Goal: Contribute content: Contribute content

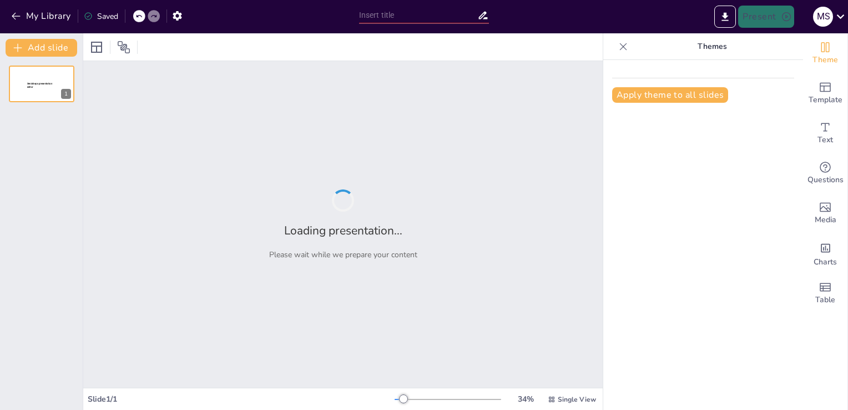
type input "Disease Classification: Types and a Detailed Examination of a Selected Disease"
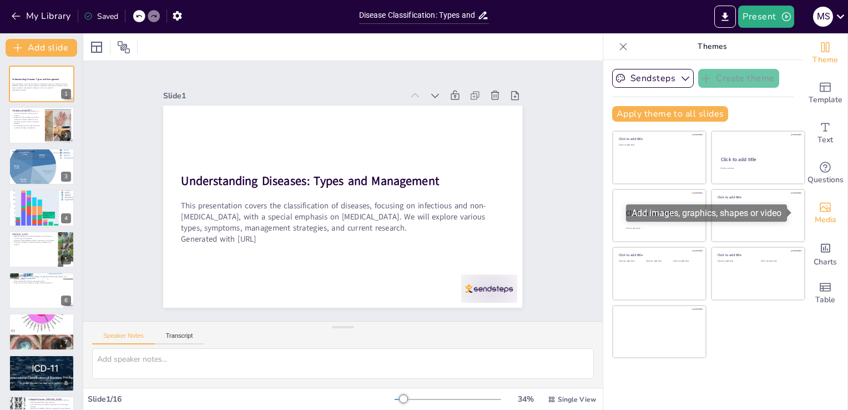
click at [822, 203] on icon "Add images, graphics, shapes or video" at bounding box center [825, 207] width 11 height 9
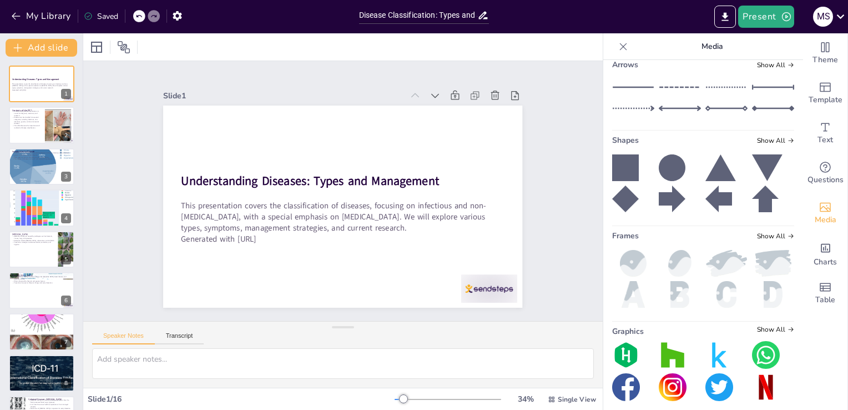
scroll to position [169, 0]
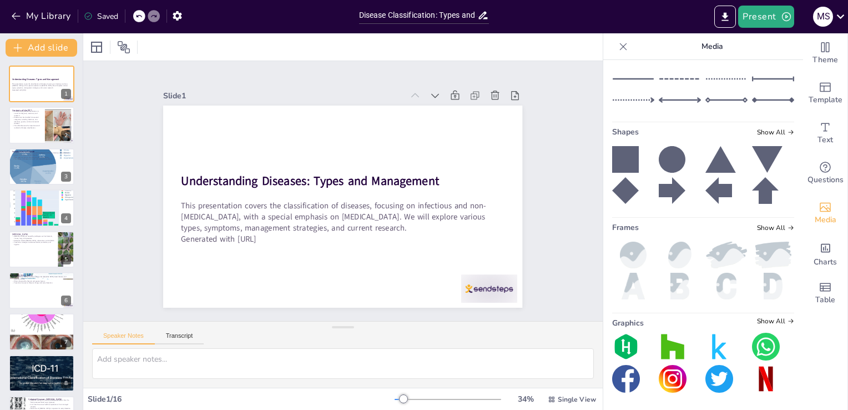
click at [753, 342] on img at bounding box center [766, 346] width 28 height 28
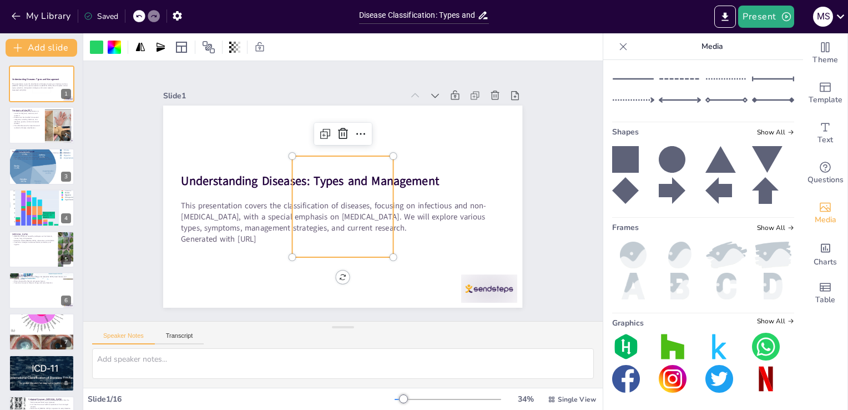
click at [753, 342] on img at bounding box center [766, 346] width 28 height 28
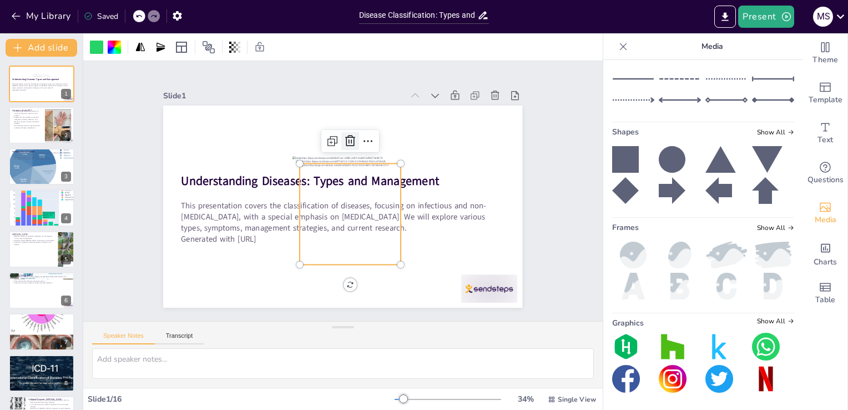
click at [353, 137] on icon at bounding box center [361, 144] width 16 height 16
click at [326, 199] on div at bounding box center [359, 179] width 133 height 133
click at [326, 199] on div at bounding box center [337, 209] width 138 height 138
click at [352, 133] on icon at bounding box center [358, 139] width 12 height 13
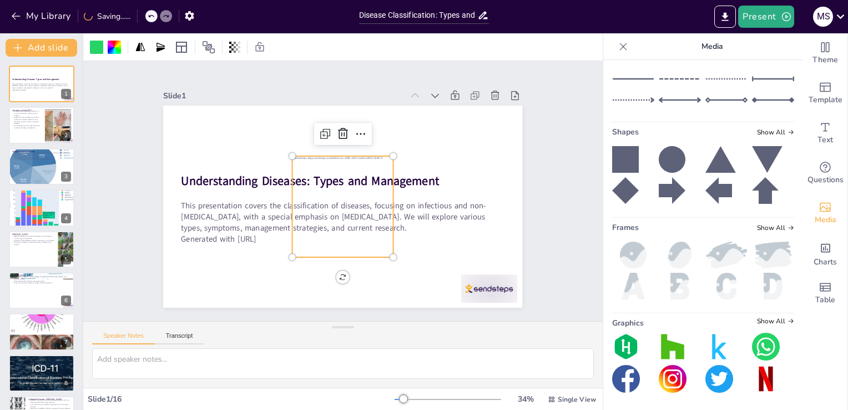
click at [334, 182] on div at bounding box center [335, 204] width 138 height 138
click at [392, 169] on icon at bounding box center [401, 178] width 18 height 18
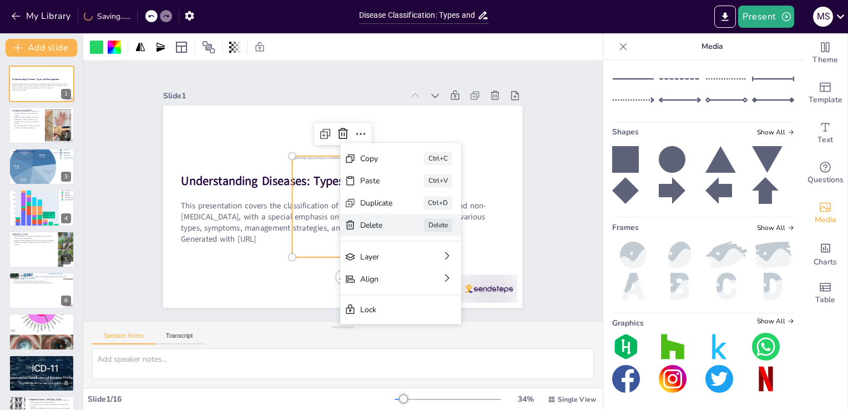
click at [299, 314] on div "Delete" at bounding box center [289, 331] width 20 height 34
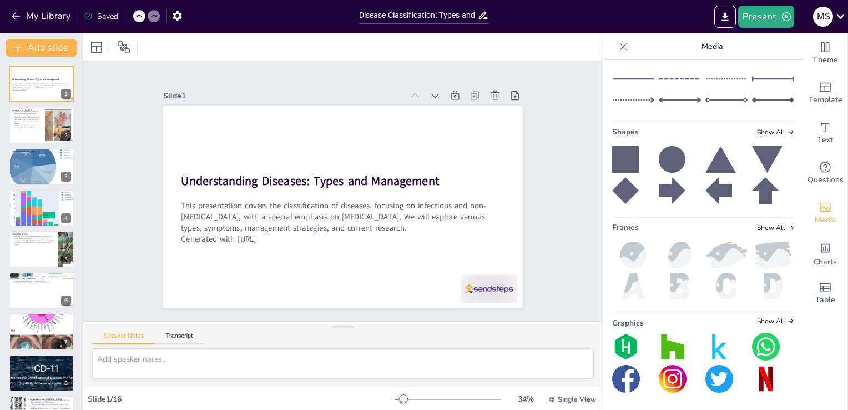
click at [770, 315] on div "Upload image / video Images in this presentation Show All My library Show All C…" at bounding box center [703, 235] width 200 height 350
click at [769, 321] on span "Show All" at bounding box center [775, 321] width 37 height 8
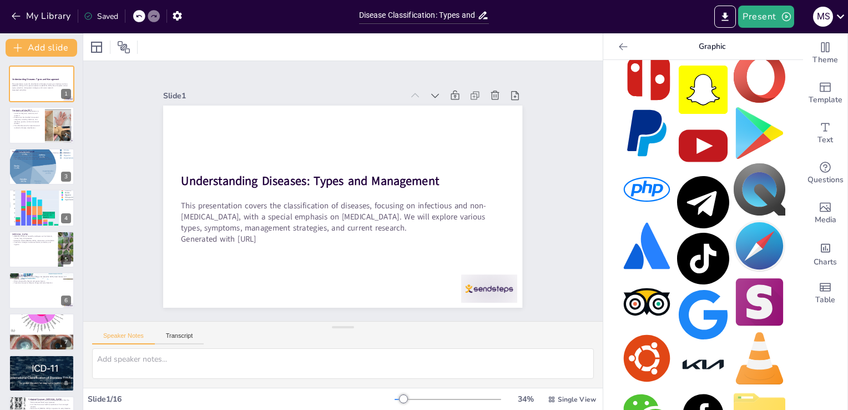
scroll to position [0, 0]
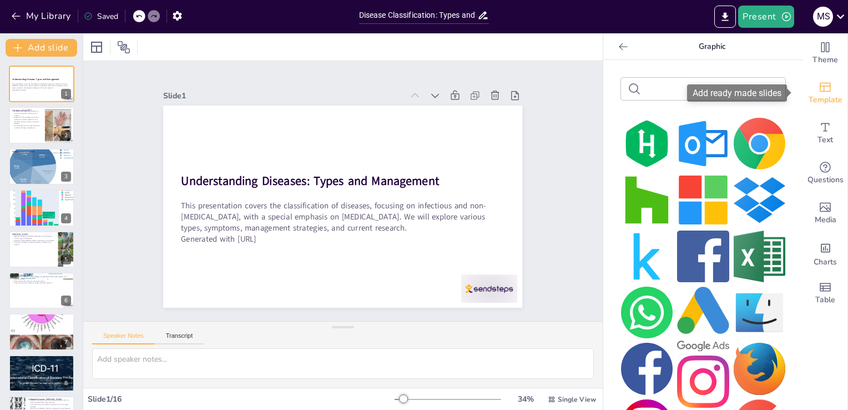
click at [819, 92] on icon "Add ready made slides" at bounding box center [825, 86] width 13 height 13
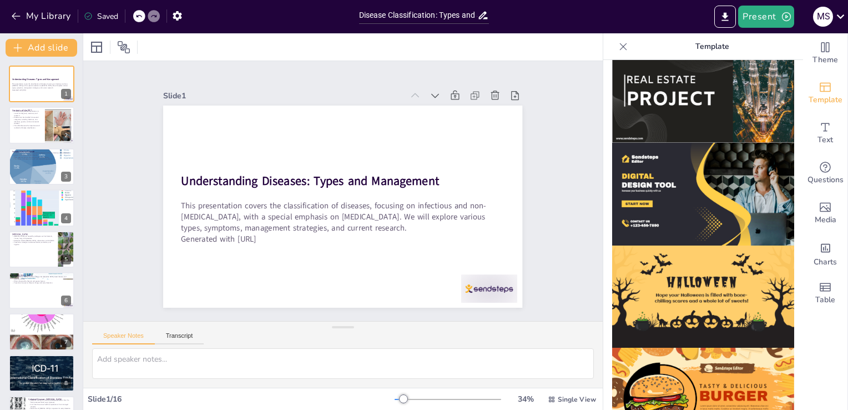
scroll to position [1058, 0]
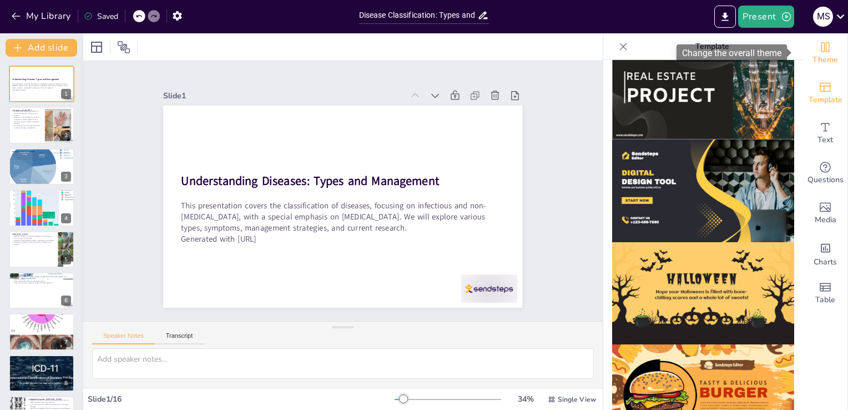
click at [817, 54] on span "Theme" at bounding box center [826, 60] width 26 height 12
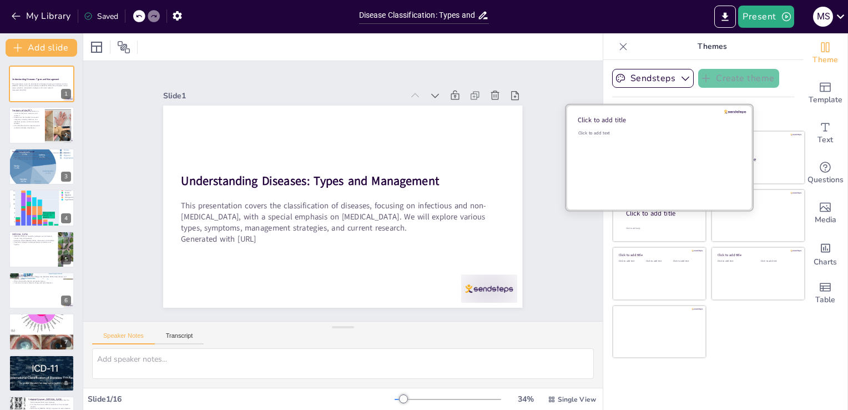
click at [671, 125] on div at bounding box center [659, 157] width 187 height 105
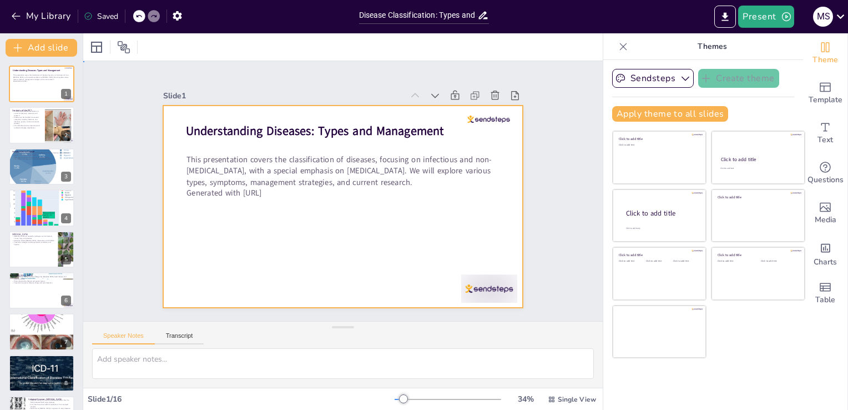
click at [455, 201] on div at bounding box center [347, 175] width 394 height 272
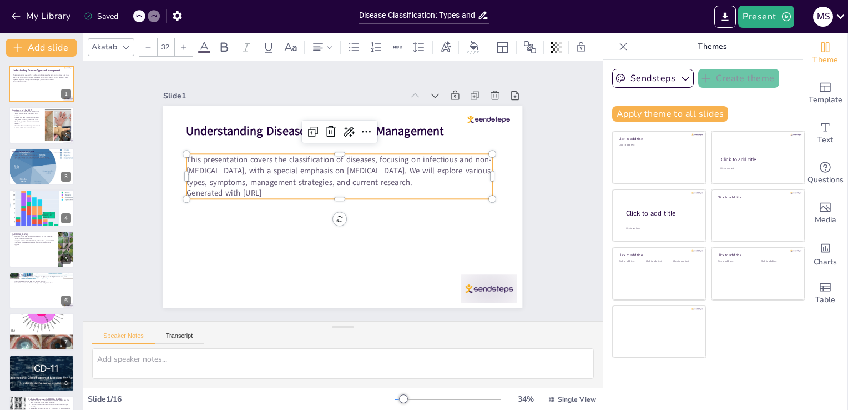
click at [437, 177] on p "This presentation covers the classification of diseases, focusing on infectious…" at bounding box center [360, 179] width 155 height 293
click at [395, 167] on icon at bounding box center [401, 172] width 12 height 11
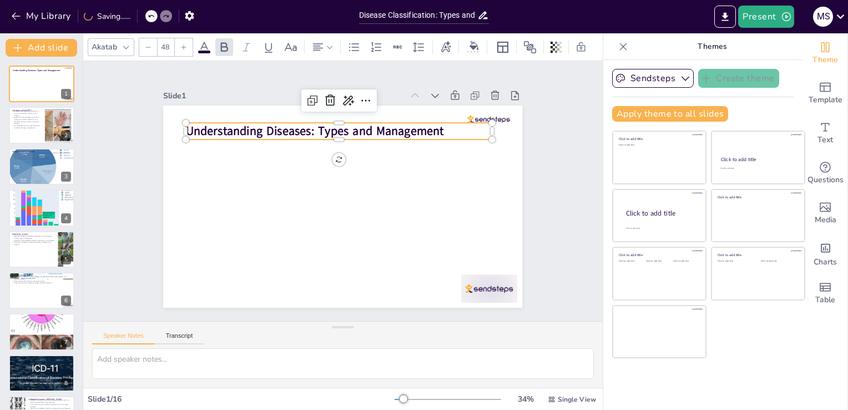
click at [448, 122] on p "Understanding Diseases: Types and Management" at bounding box center [333, 132] width 306 height 49
click at [368, 100] on icon at bounding box center [377, 106] width 18 height 18
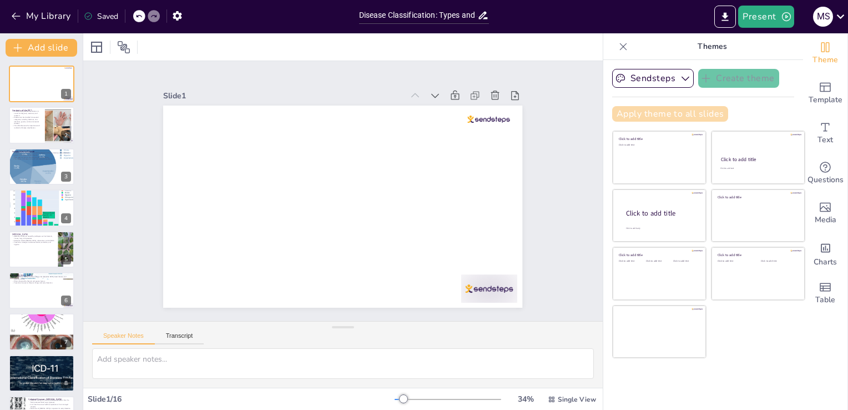
click at [702, 110] on button "Apply theme to all slides" at bounding box center [670, 114] width 116 height 16
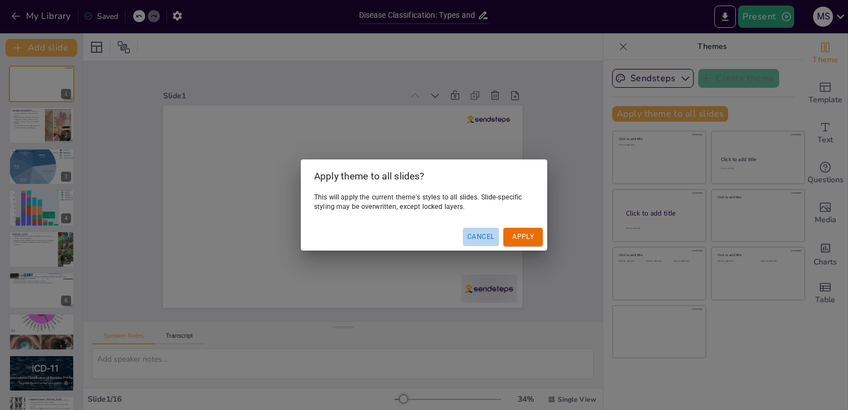
click at [476, 232] on button "Cancel" at bounding box center [481, 237] width 36 height 18
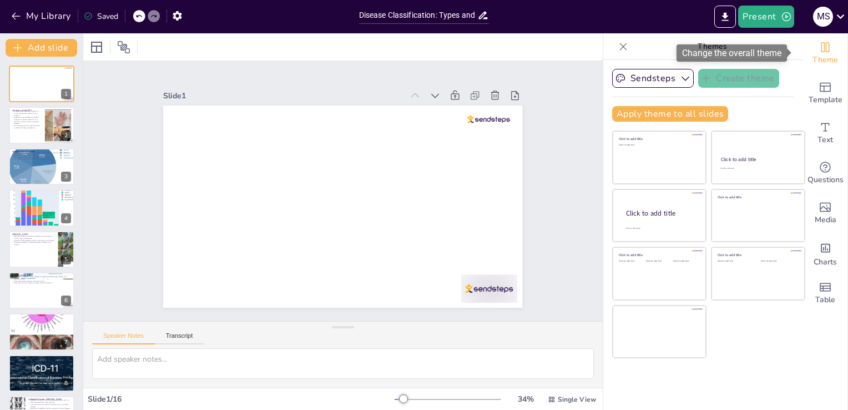
click at [817, 54] on span "Theme" at bounding box center [826, 60] width 26 height 12
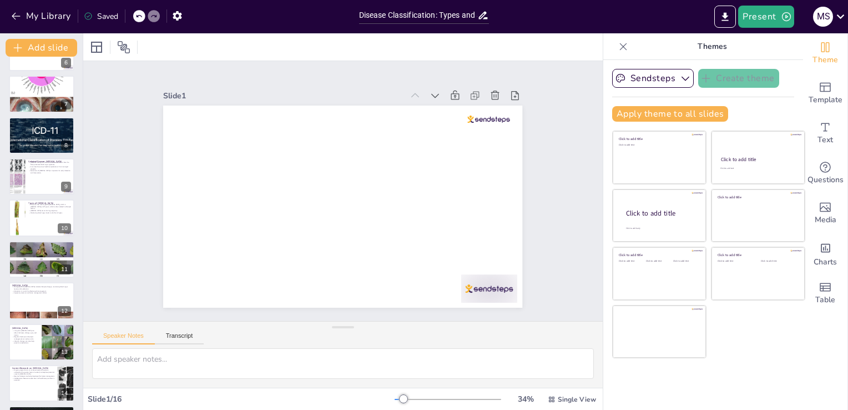
scroll to position [0, 0]
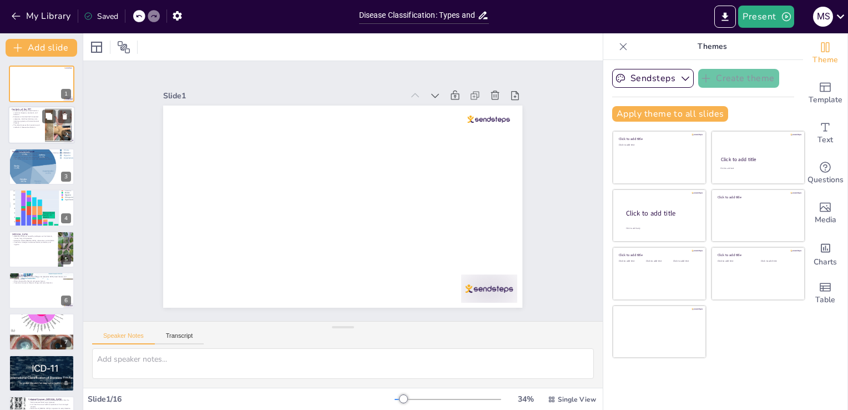
click at [42, 125] on p "This slide discusses the importance and methods of disease classification." at bounding box center [27, 126] width 30 height 4
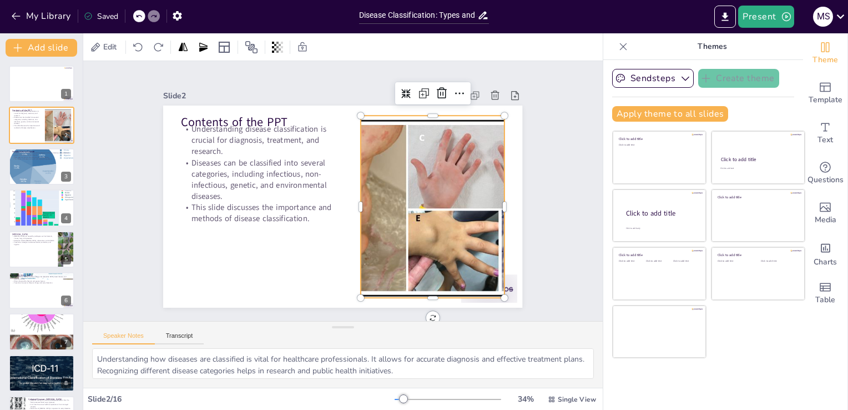
click at [393, 163] on div at bounding box center [266, 239] width 524 height 497
click at [514, 195] on icon at bounding box center [522, 203] width 16 height 16
type textarea "Understanding the different types of diseases is fundamental for students in he…"
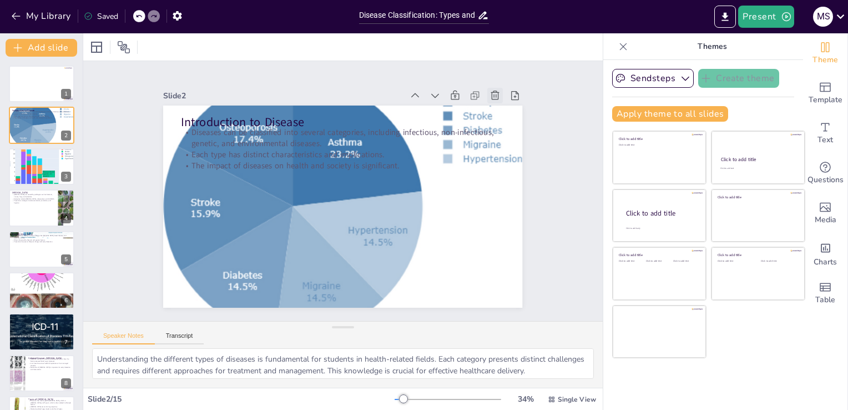
click at [428, 346] on icon at bounding box center [422, 352] width 12 height 12
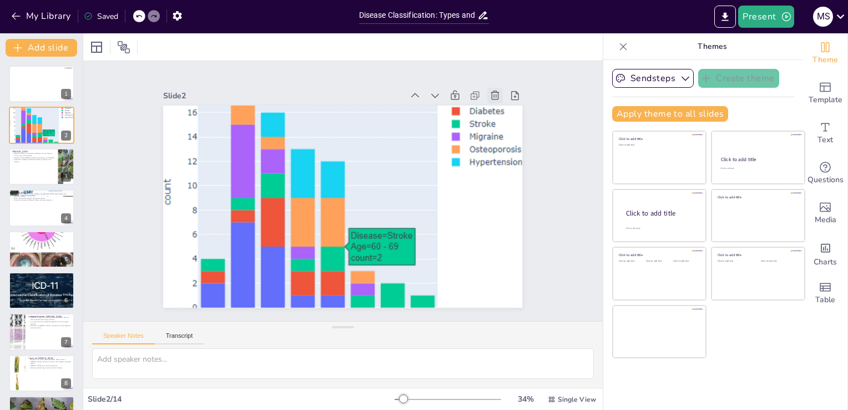
click at [513, 158] on icon at bounding box center [520, 165] width 14 height 14
type textarea "[MEDICAL_DATA] are a major concern in public health. Understanding the pathogen…"
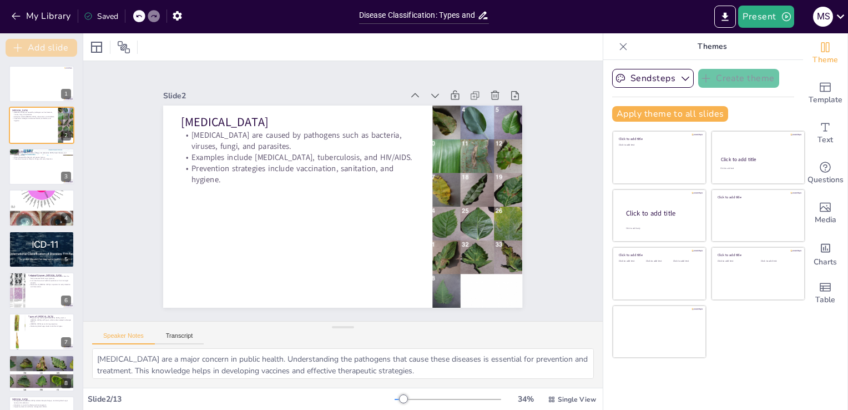
click at [41, 46] on button "Add slide" at bounding box center [42, 48] width 72 height 18
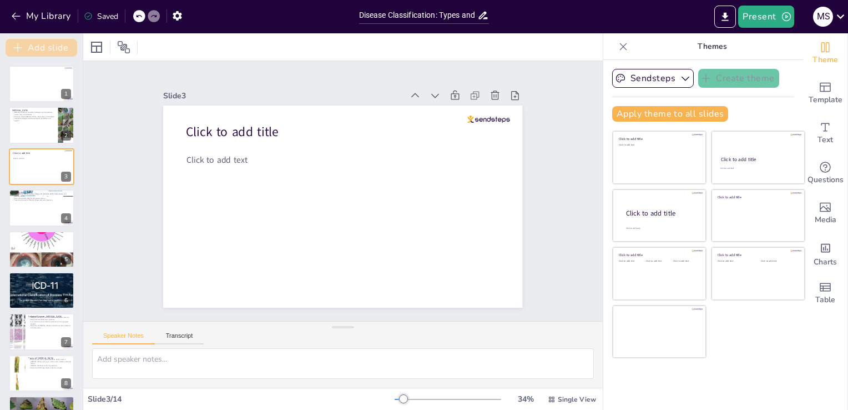
click at [41, 46] on button "Add slide" at bounding box center [42, 48] width 72 height 18
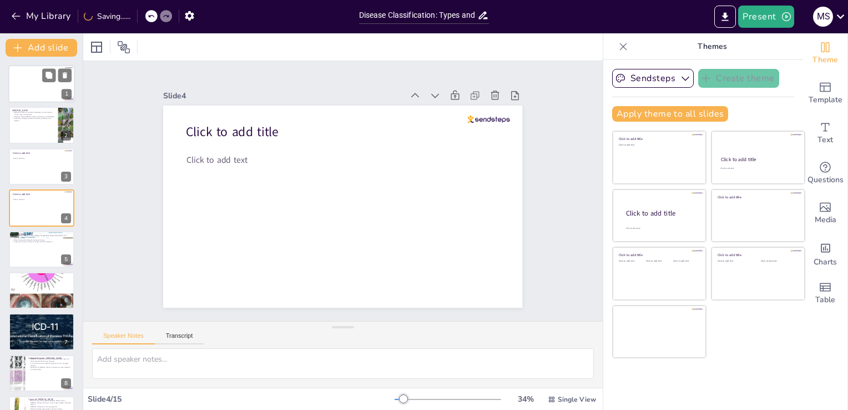
click at [44, 89] on div at bounding box center [41, 84] width 67 height 38
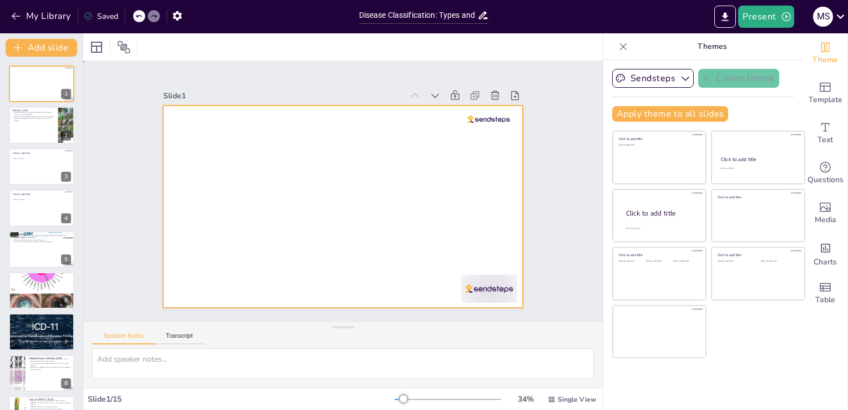
click at [289, 177] on div at bounding box center [337, 205] width 410 height 331
click at [289, 177] on div at bounding box center [330, 181] width 375 height 409
click at [180, 332] on button "Transcript" at bounding box center [179, 338] width 49 height 12
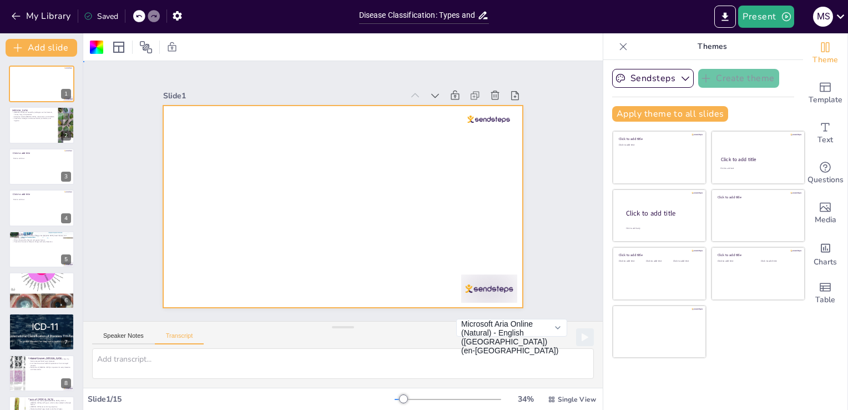
click at [255, 184] on div at bounding box center [358, 192] width 238 height 378
click at [342, 192] on div at bounding box center [329, 199] width 355 height 412
click at [818, 137] on span "Text" at bounding box center [826, 140] width 16 height 12
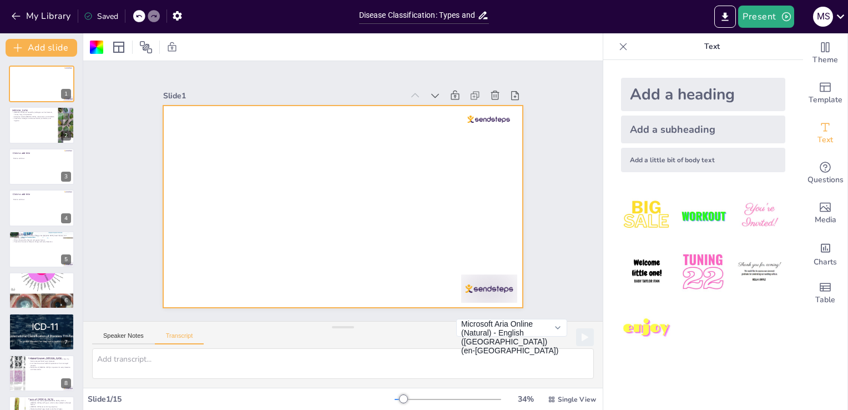
click at [682, 93] on div "Add a heading" at bounding box center [703, 94] width 164 height 33
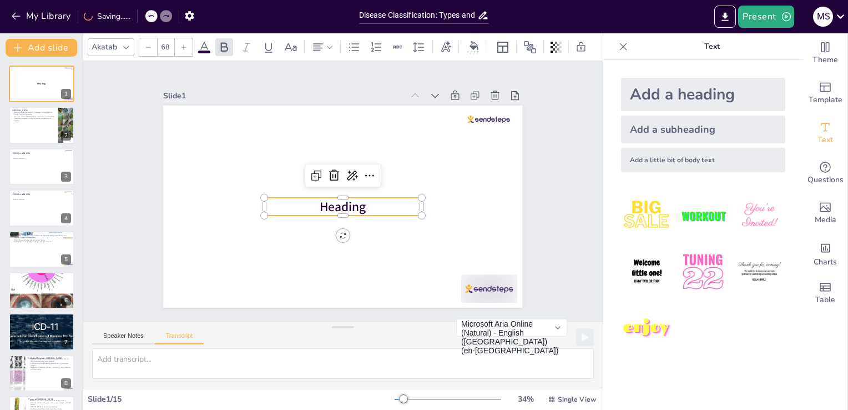
click at [357, 199] on span "Heading" at bounding box center [353, 202] width 46 height 44
click at [339, 198] on span "Heading" at bounding box center [333, 179] width 46 height 44
click at [367, 201] on p "Heading" at bounding box center [358, 197] width 80 height 151
click at [369, 201] on p "Heading" at bounding box center [342, 207] width 157 height 18
click at [319, 202] on span "diseases" at bounding box center [342, 206] width 47 height 17
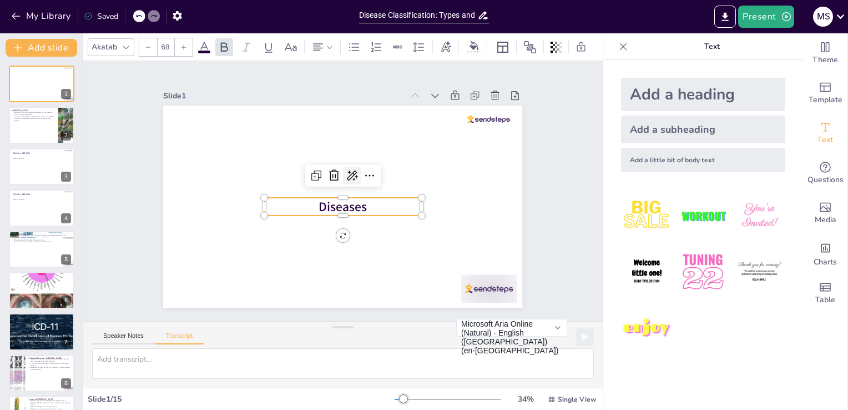
click at [354, 180] on icon at bounding box center [361, 187] width 15 height 15
click at [400, 190] on div "AI powered" at bounding box center [390, 189] width 102 height 11
click at [377, 188] on div "AI powered" at bounding box center [390, 189] width 102 height 11
click at [369, 192] on div "AI powered" at bounding box center [390, 189] width 102 height 11
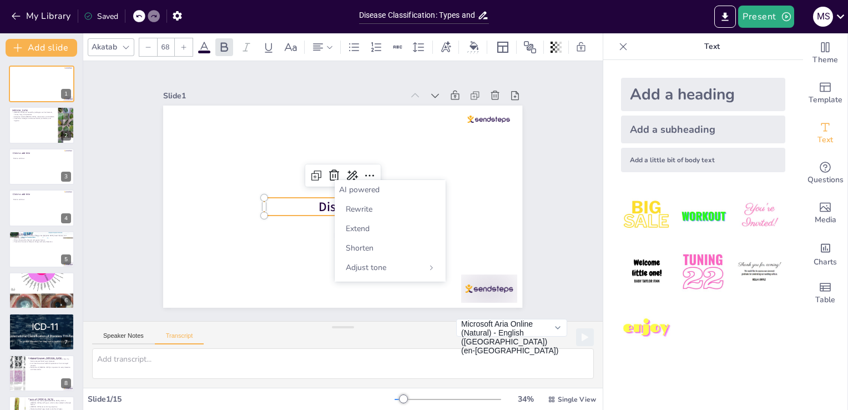
click at [369, 192] on div "AI powered" at bounding box center [390, 189] width 102 height 11
click at [370, 189] on div "AI powered" at bounding box center [390, 189] width 102 height 11
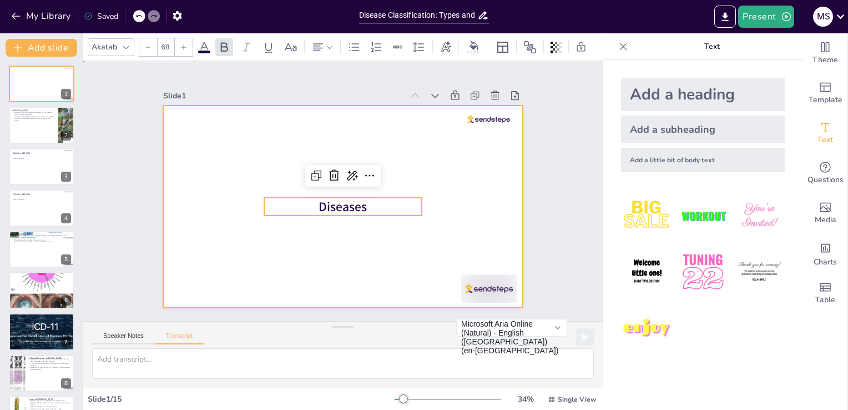
click at [422, 137] on div at bounding box center [333, 179] width 402 height 391
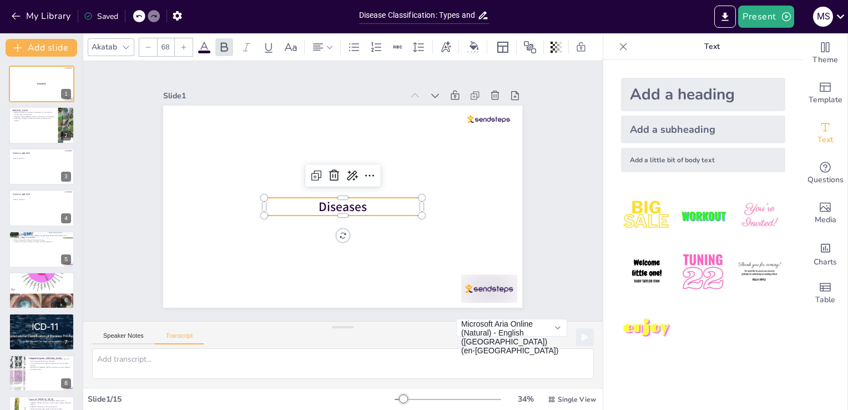
click at [356, 192] on span "Diseases" at bounding box center [347, 176] width 51 height 32
click at [359, 206] on icon at bounding box center [364, 214] width 16 height 16
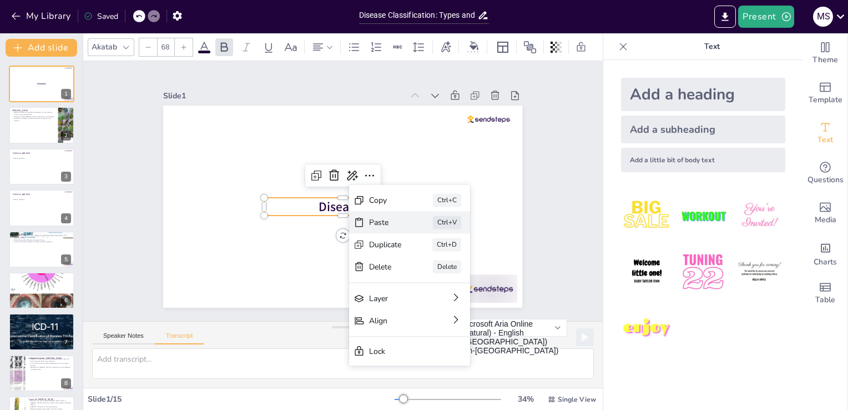
click at [374, 71] on div "Paste Ctrl+V" at bounding box center [329, 15] width 89 height 111
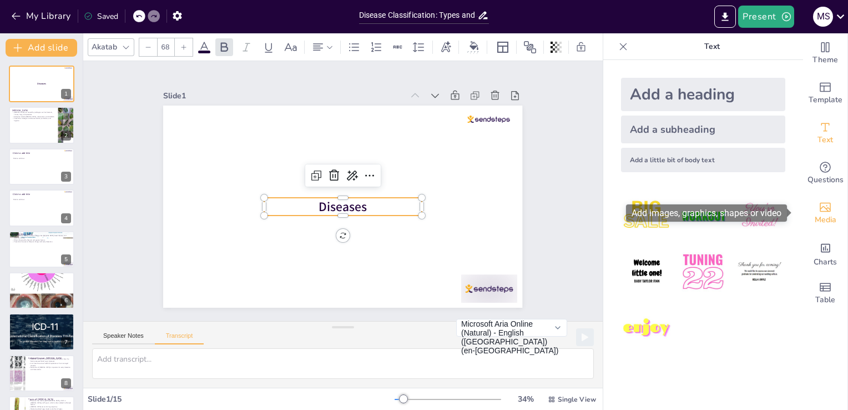
click at [808, 210] on div "Media" at bounding box center [825, 213] width 44 height 40
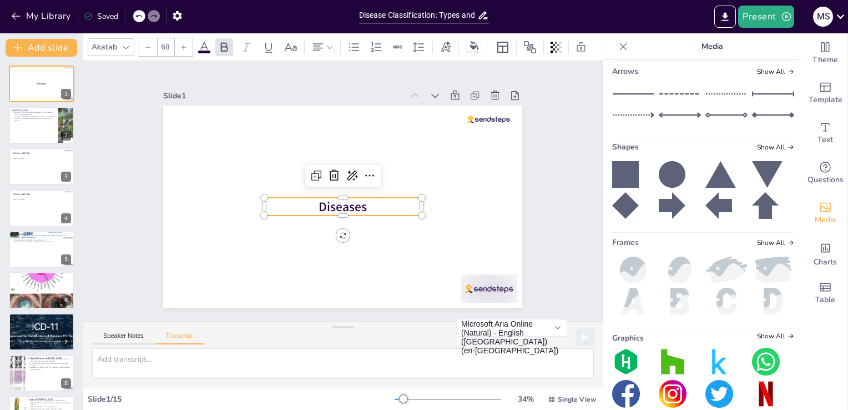
scroll to position [169, 0]
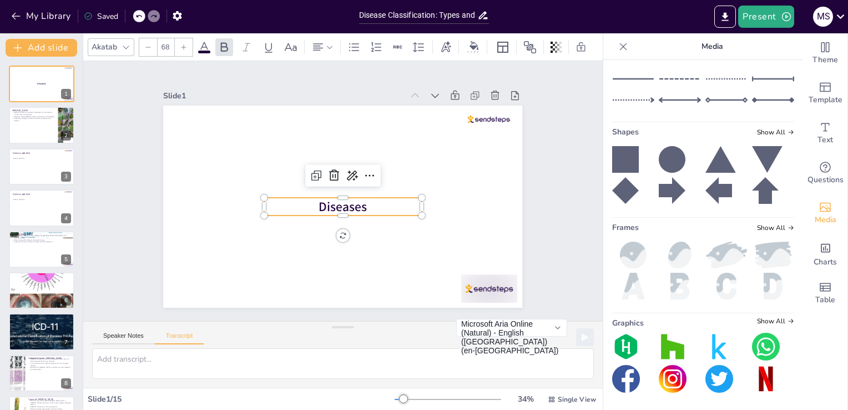
click at [544, 44] on div at bounding box center [525, 47] width 125 height 18
click at [182, 45] on icon at bounding box center [183, 47] width 7 height 7
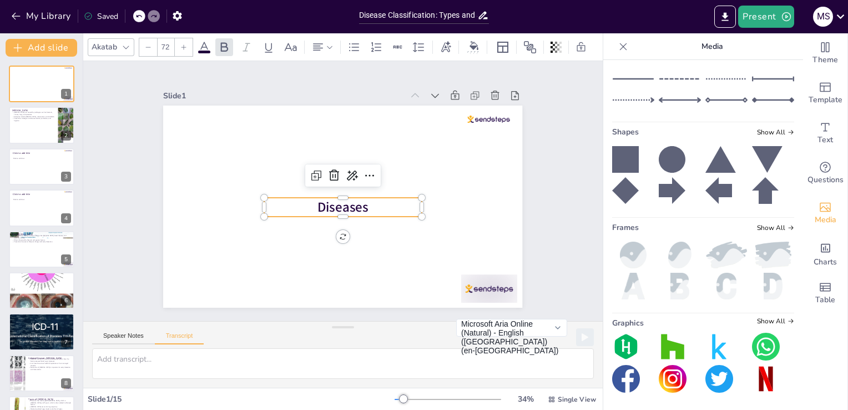
click at [182, 45] on icon at bounding box center [183, 47] width 7 height 7
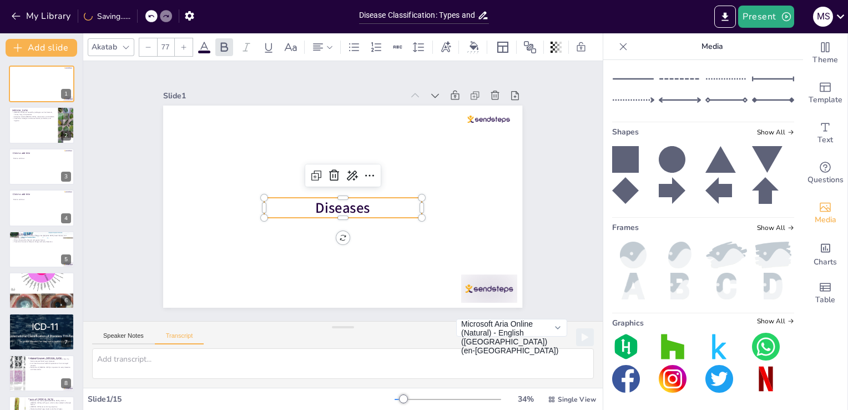
click at [182, 45] on icon at bounding box center [183, 47] width 7 height 7
type input "80"
click at [249, 43] on icon at bounding box center [246, 47] width 13 height 13
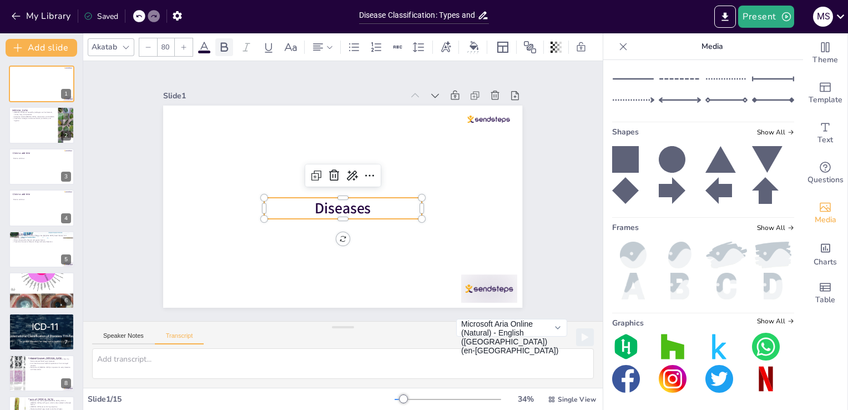
click at [221, 45] on icon at bounding box center [224, 46] width 7 height 9
click at [244, 46] on icon at bounding box center [246, 47] width 13 height 13
click at [440, 43] on icon at bounding box center [446, 47] width 12 height 12
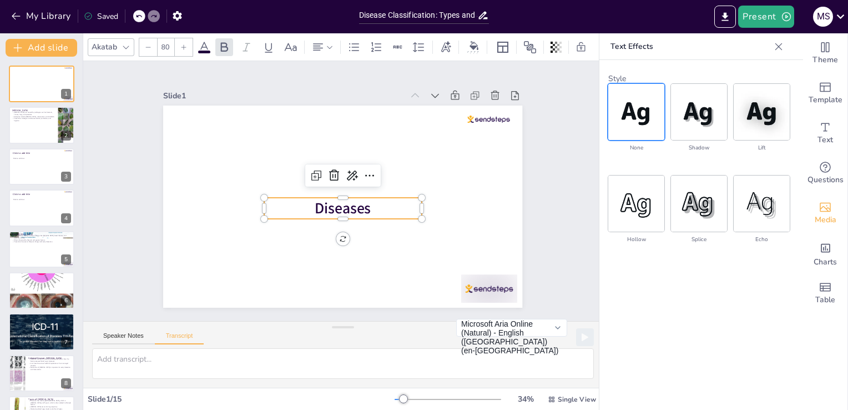
click at [633, 119] on img at bounding box center [636, 112] width 56 height 56
click at [712, 124] on img at bounding box center [699, 112] width 56 height 56
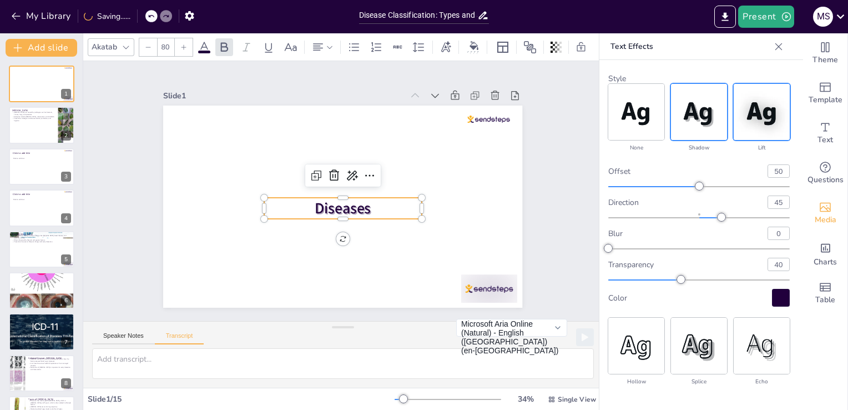
click at [746, 127] on img at bounding box center [762, 112] width 56 height 56
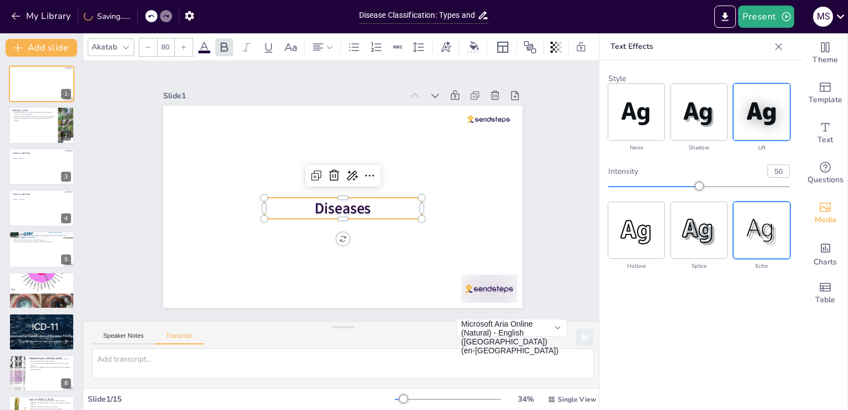
click at [748, 219] on img at bounding box center [762, 230] width 56 height 56
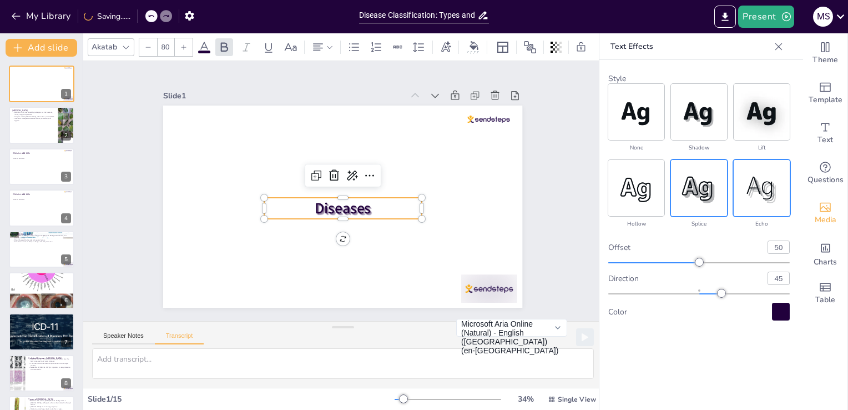
click at [693, 212] on img at bounding box center [699, 188] width 56 height 56
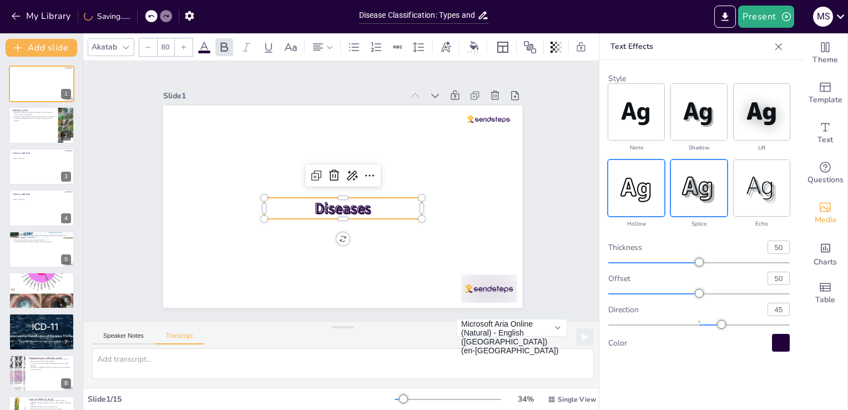
click at [642, 197] on img at bounding box center [636, 188] width 56 height 56
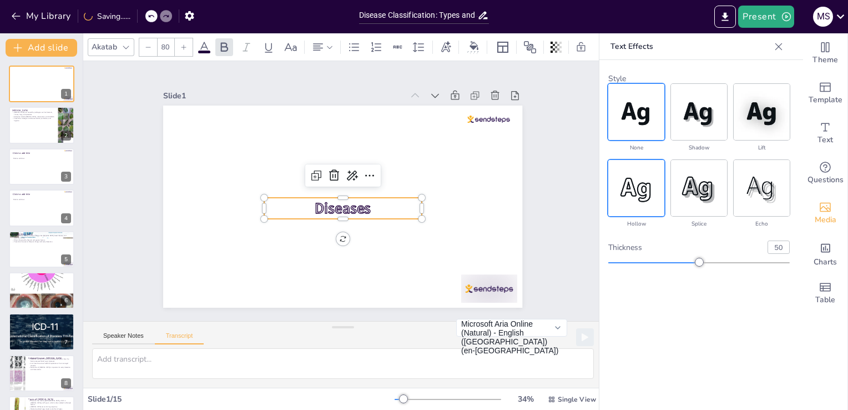
click at [645, 125] on img at bounding box center [636, 112] width 56 height 56
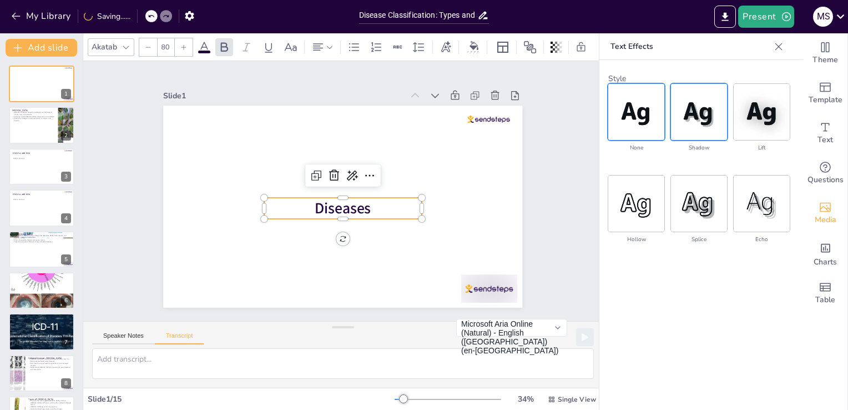
click at [686, 126] on img at bounding box center [699, 112] width 56 height 56
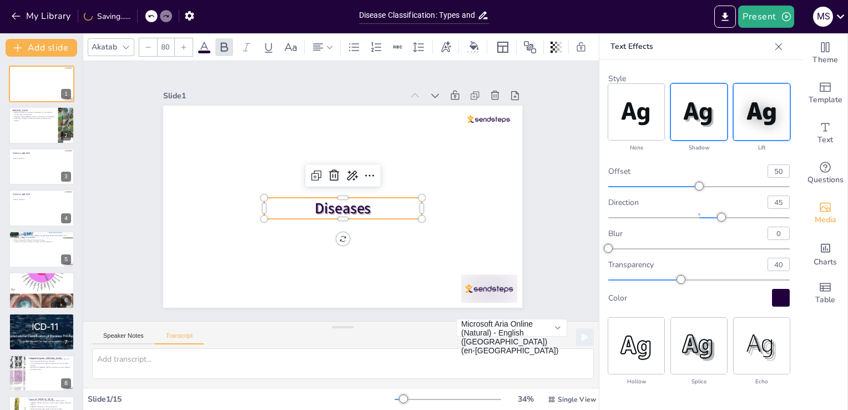
click at [740, 123] on img at bounding box center [762, 112] width 56 height 56
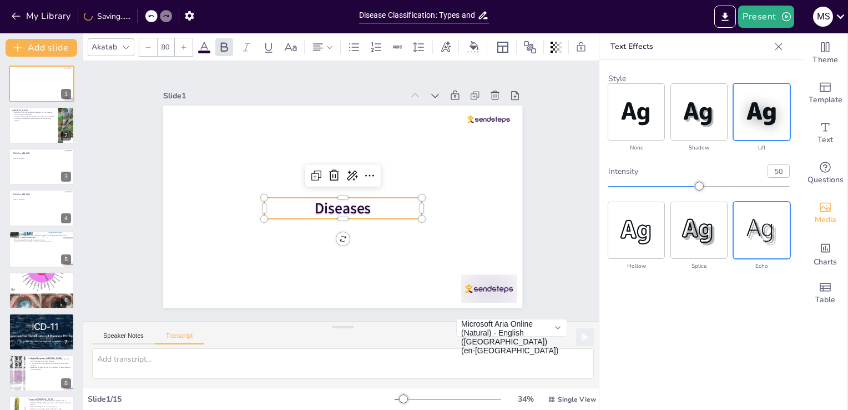
click at [743, 226] on img at bounding box center [762, 230] width 56 height 56
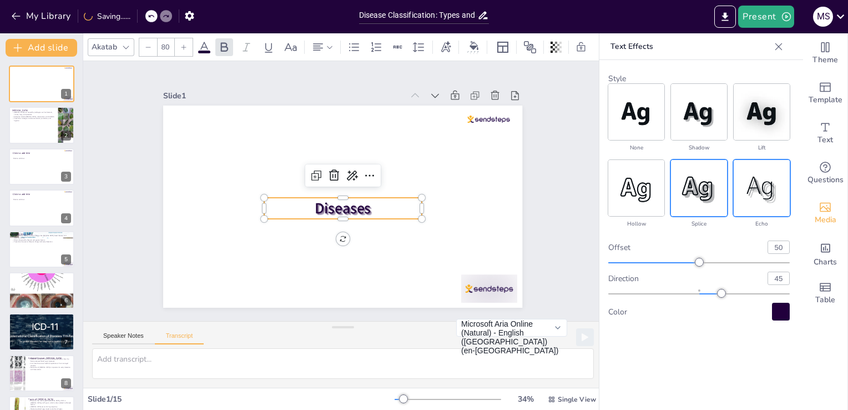
click at [702, 199] on img at bounding box center [699, 188] width 56 height 56
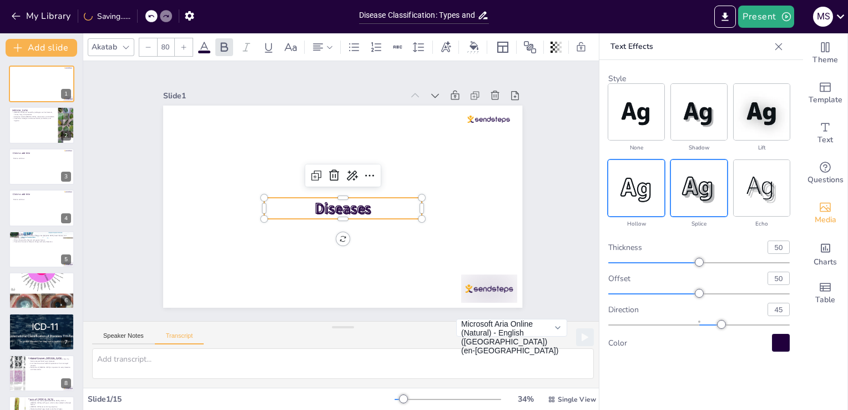
click at [649, 189] on img at bounding box center [636, 188] width 56 height 56
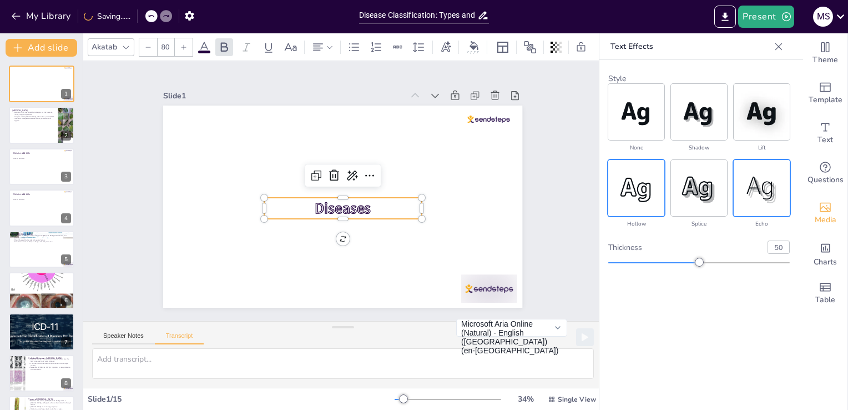
click at [742, 199] on img at bounding box center [762, 188] width 56 height 56
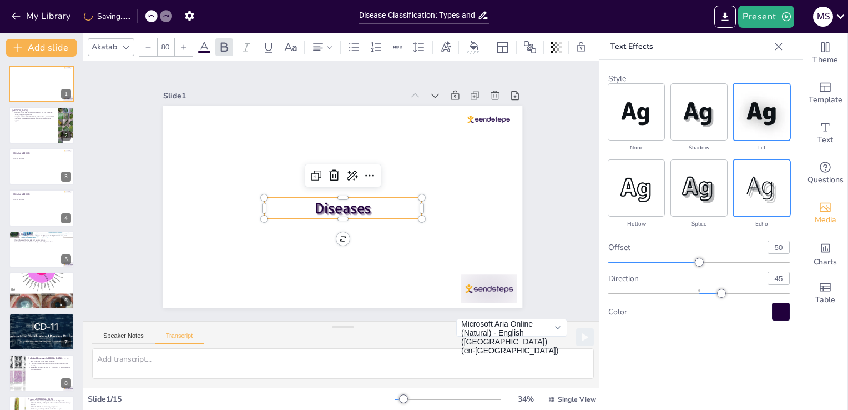
click at [743, 118] on img at bounding box center [762, 112] width 56 height 56
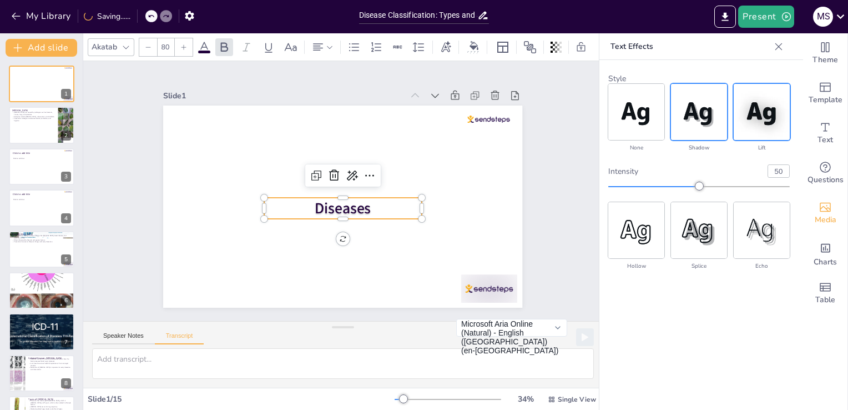
click at [717, 119] on img at bounding box center [699, 112] width 56 height 56
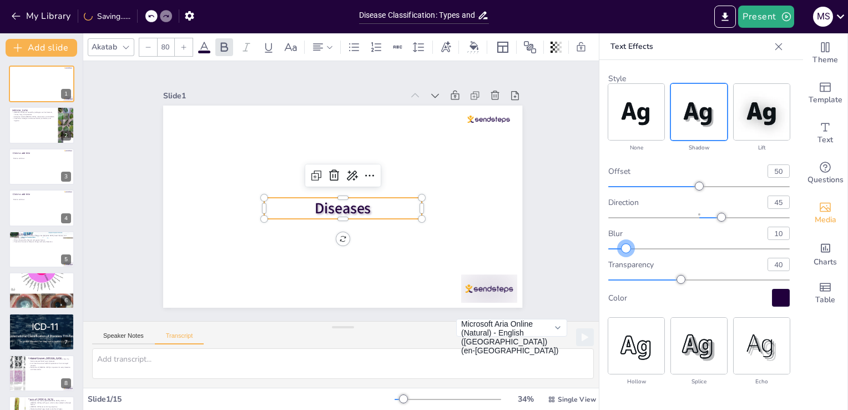
drag, startPoint x: 611, startPoint y: 245, endPoint x: 627, endPoint y: 245, distance: 16.7
click at [627, 245] on div at bounding box center [626, 248] width 9 height 9
drag, startPoint x: 633, startPoint y: 246, endPoint x: 668, endPoint y: 244, distance: 35.0
click at [668, 244] on div at bounding box center [699, 248] width 182 height 9
type input "3"
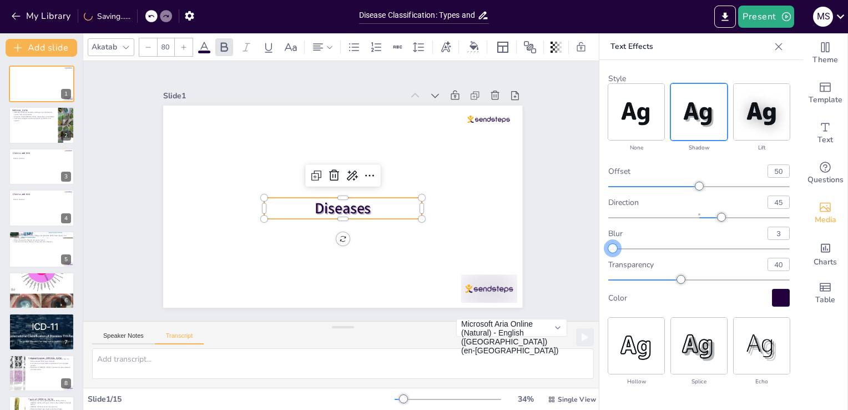
click at [613, 249] on div at bounding box center [610, 248] width 4 height 1
drag, startPoint x: 683, startPoint y: 279, endPoint x: 721, endPoint y: 279, distance: 38.3
click at [721, 279] on div at bounding box center [720, 279] width 9 height 9
type input "84"
drag, startPoint x: 727, startPoint y: 281, endPoint x: 760, endPoint y: 278, distance: 34.0
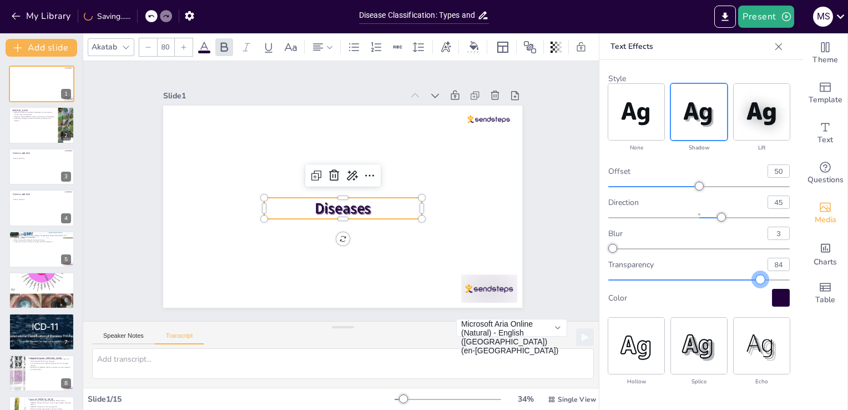
click at [760, 278] on div at bounding box center [699, 279] width 182 height 9
click at [445, 41] on icon at bounding box center [446, 47] width 12 height 12
click at [475, 41] on icon at bounding box center [474, 45] width 9 height 9
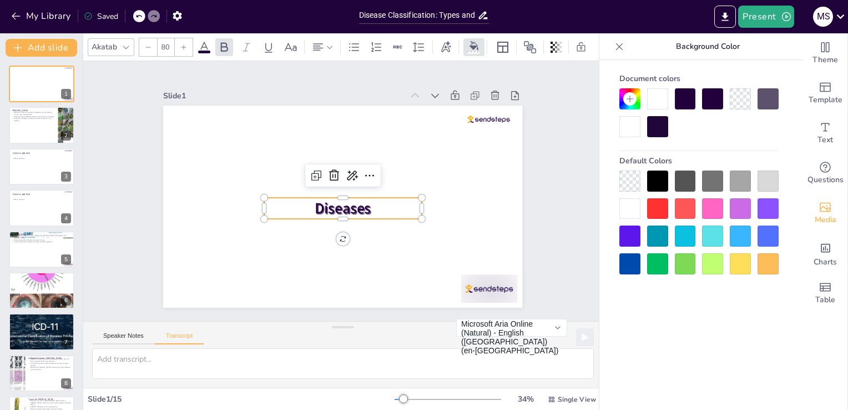
click at [689, 237] on div at bounding box center [685, 235] width 21 height 21
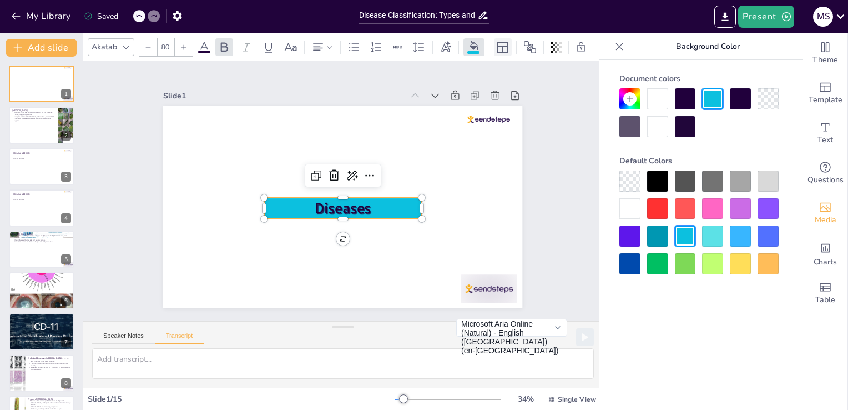
click at [501, 48] on icon at bounding box center [502, 47] width 11 height 11
click at [535, 41] on icon at bounding box center [529, 47] width 13 height 13
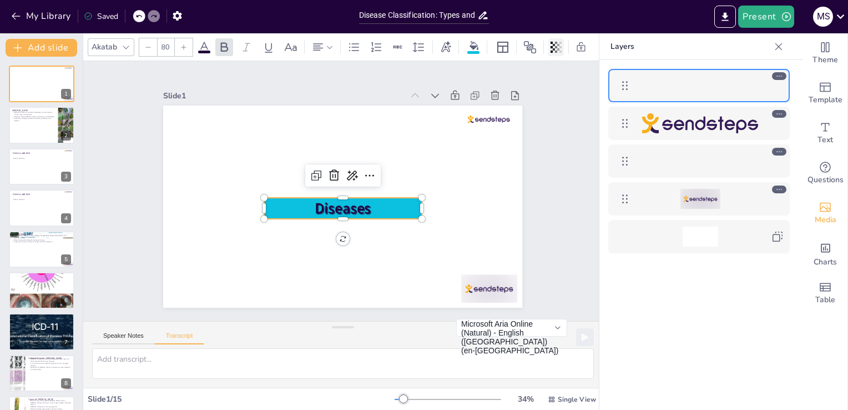
click at [553, 47] on icon at bounding box center [556, 47] width 11 height 11
click at [126, 43] on icon at bounding box center [126, 47] width 9 height 9
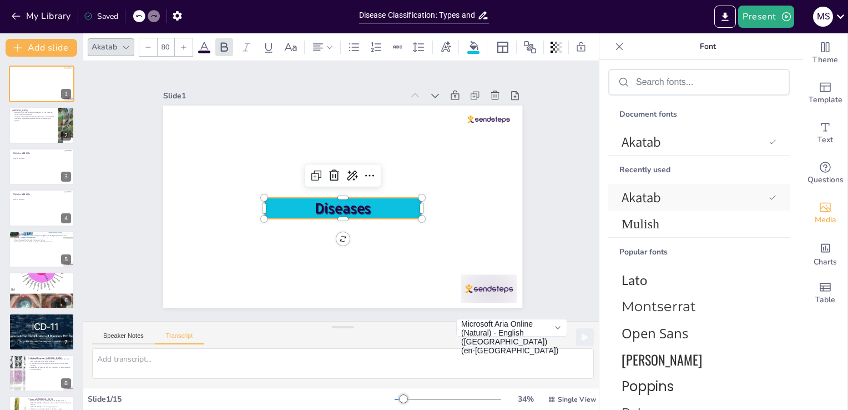
click at [693, 196] on span "Akatab" at bounding box center [693, 197] width 143 height 18
click at [674, 218] on span "Mulish" at bounding box center [697, 223] width 150 height 15
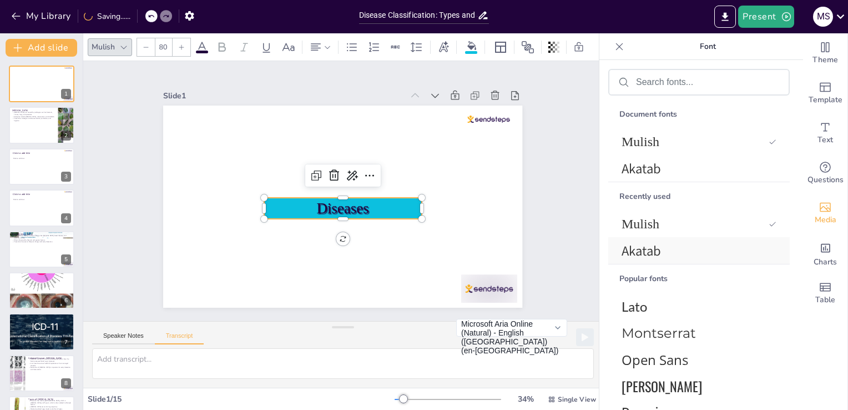
click at [652, 254] on span "Akatab" at bounding box center [697, 250] width 150 height 18
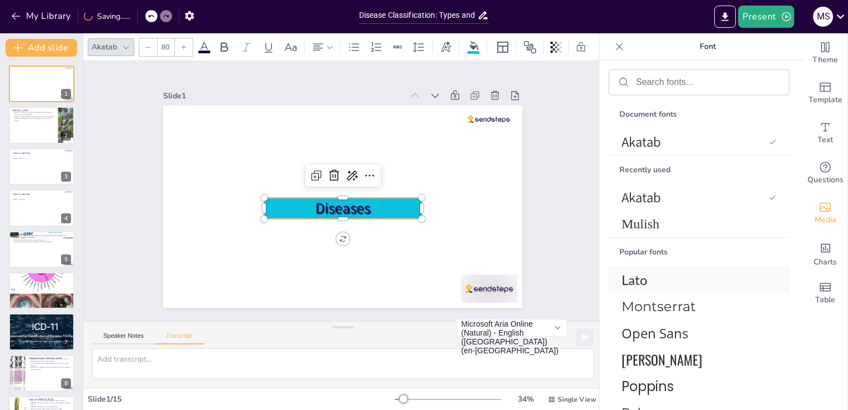
click at [636, 278] on span "Lato" at bounding box center [697, 279] width 150 height 16
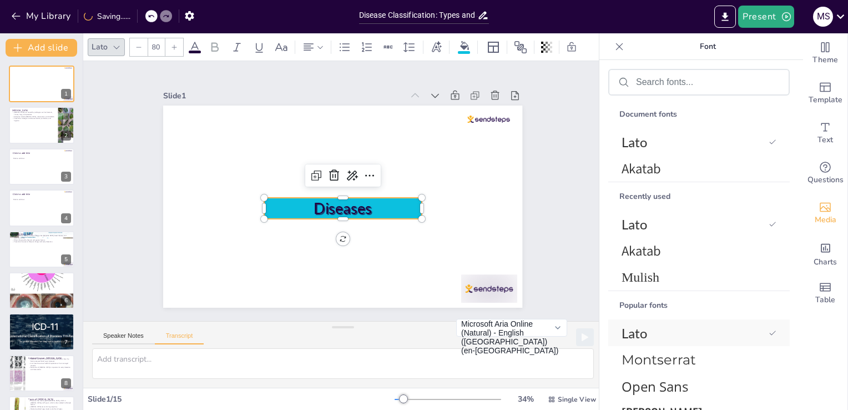
click at [633, 330] on span "Lato" at bounding box center [693, 333] width 143 height 16
click at [644, 332] on span "Lato" at bounding box center [693, 333] width 143 height 16
click at [648, 356] on span "Montserrat" at bounding box center [697, 359] width 150 height 16
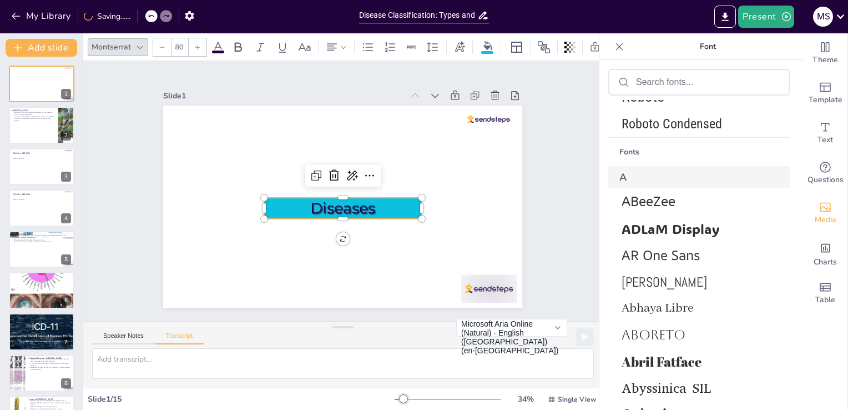
scroll to position [420, 0]
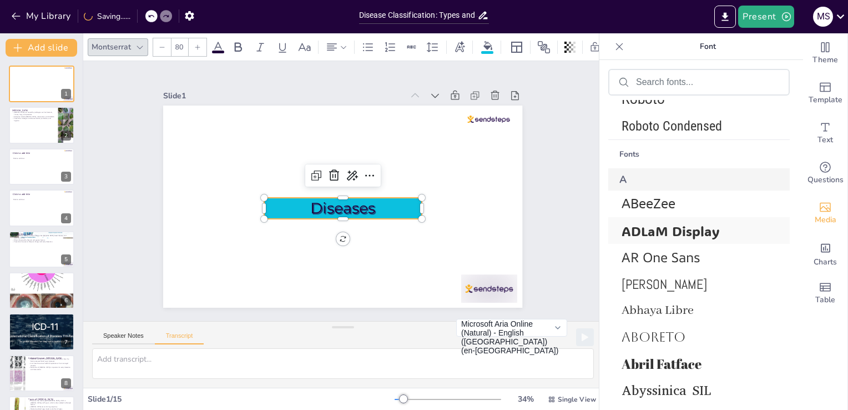
click at [724, 232] on span "ADLaM Display" at bounding box center [697, 230] width 150 height 17
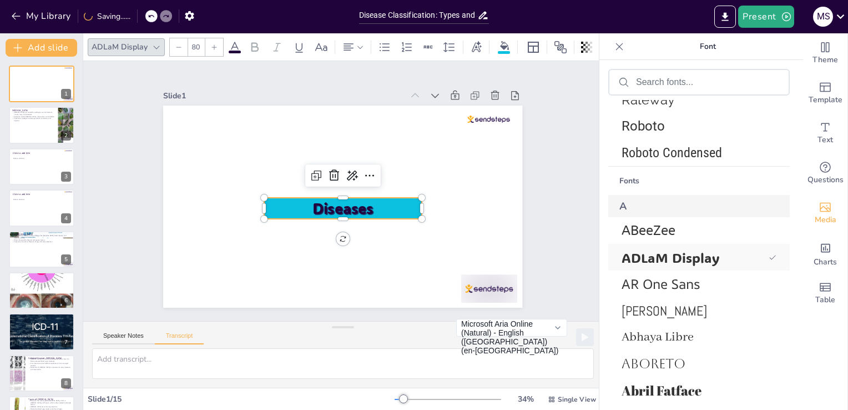
scroll to position [446, 0]
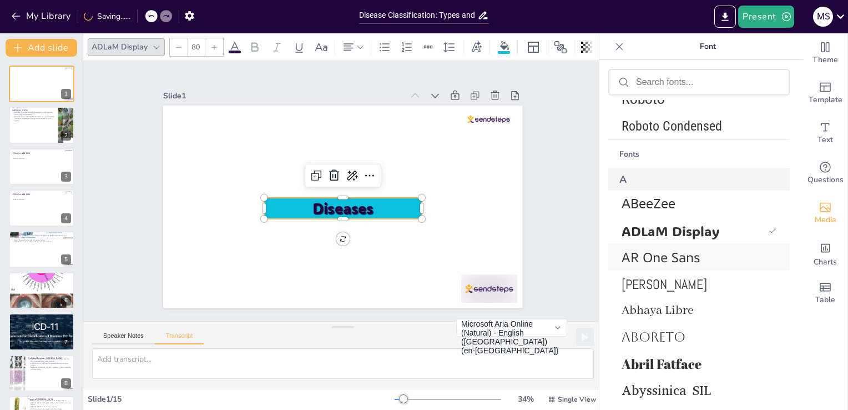
click at [703, 252] on span "AR One Sans" at bounding box center [697, 257] width 150 height 18
click at [676, 264] on span "AR One Sans" at bounding box center [693, 257] width 143 height 18
click at [642, 280] on span "[PERSON_NAME]" at bounding box center [697, 283] width 150 height 17
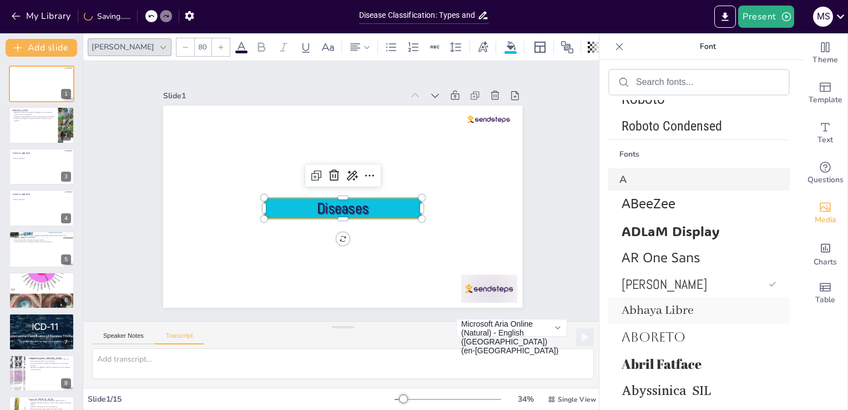
click at [648, 308] on span "Abhaya Libre" at bounding box center [697, 311] width 150 height 16
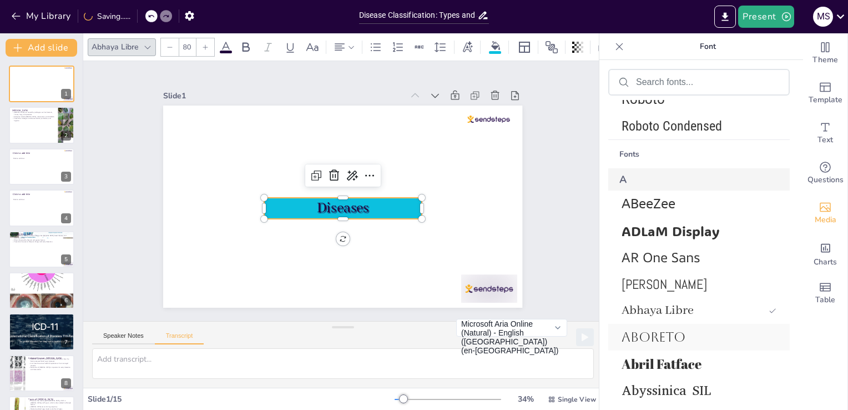
click at [649, 344] on span "Aboreto" at bounding box center [697, 337] width 150 height 16
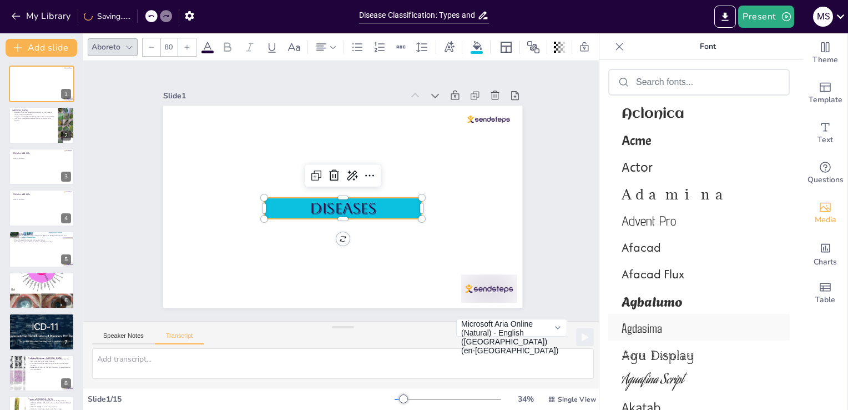
scroll to position [747, 0]
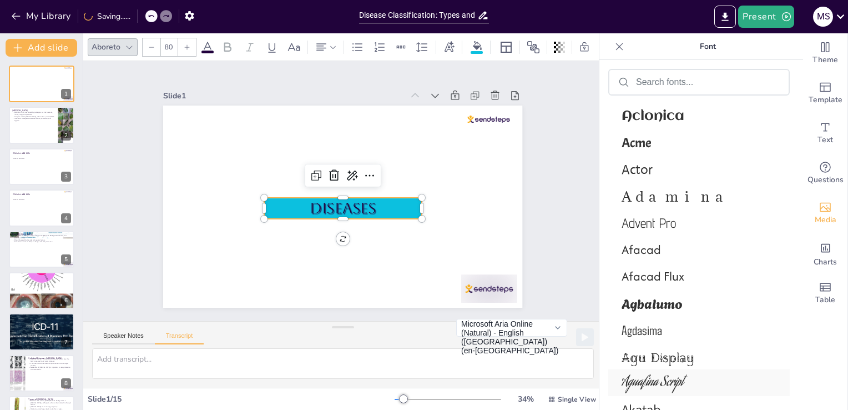
click at [683, 380] on span "Aguafina Script" at bounding box center [697, 382] width 150 height 21
click at [674, 358] on span "Agu Display" at bounding box center [697, 356] width 150 height 20
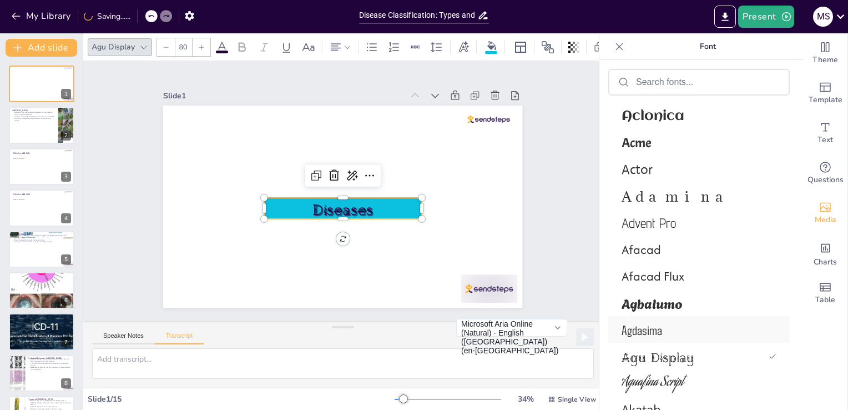
click at [662, 331] on span "Agdasima" at bounding box center [697, 329] width 150 height 16
click at [664, 305] on span "Agbalumo" at bounding box center [697, 303] width 150 height 20
click at [664, 265] on div "Afacad Flux" at bounding box center [699, 276] width 182 height 27
click at [642, 310] on span "Agbalumo" at bounding box center [697, 303] width 150 height 20
click at [657, 113] on span "Aclonica" at bounding box center [697, 116] width 150 height 15
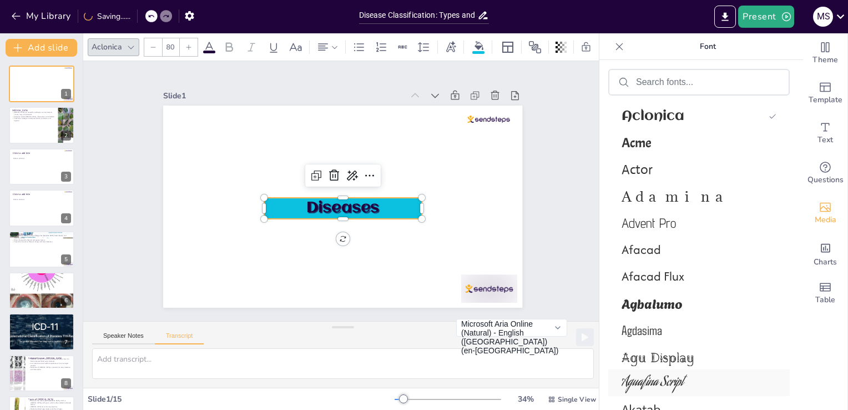
click at [644, 377] on span "Aguafina Script" at bounding box center [697, 382] width 150 height 21
click at [646, 351] on span "Agu Display" at bounding box center [697, 356] width 150 height 20
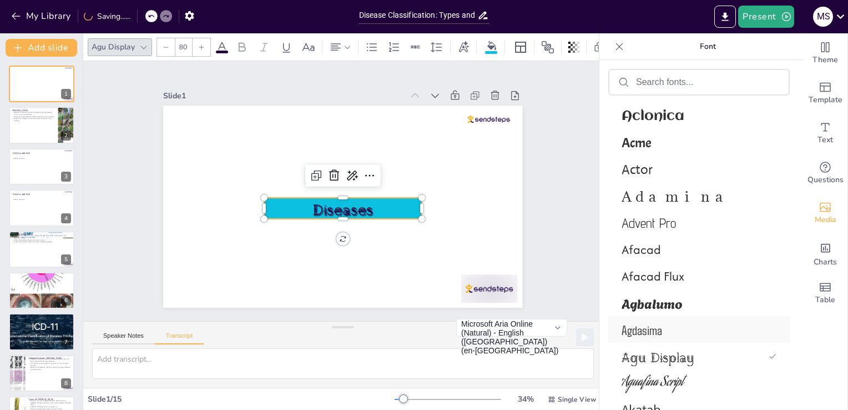
click at [646, 330] on span "Agdasima" at bounding box center [697, 329] width 150 height 16
click at [652, 298] on span "Agbalumo" at bounding box center [697, 303] width 150 height 20
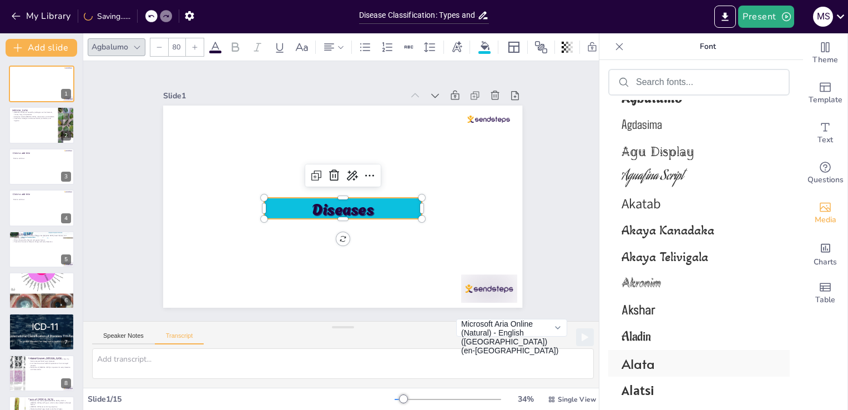
scroll to position [951, 0]
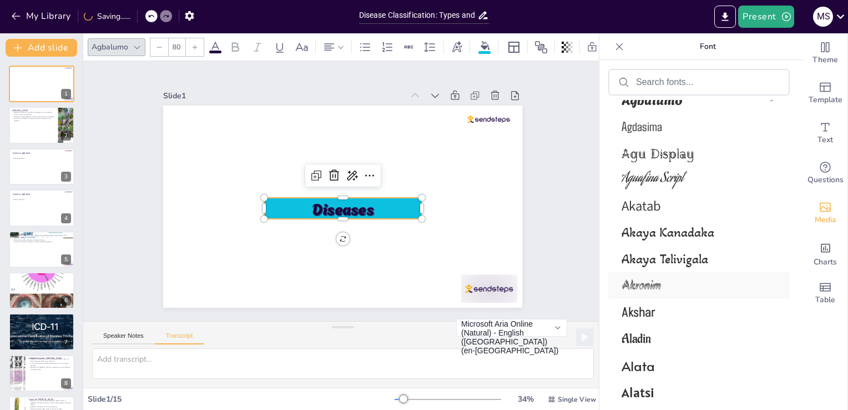
click at [719, 288] on span "Akronim" at bounding box center [697, 285] width 150 height 19
click at [187, 44] on icon at bounding box center [187, 46] width 5 height 5
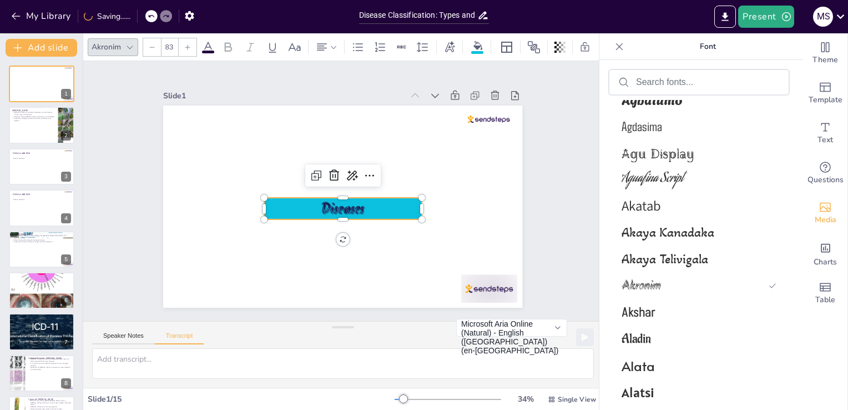
click at [187, 44] on icon at bounding box center [187, 46] width 5 height 5
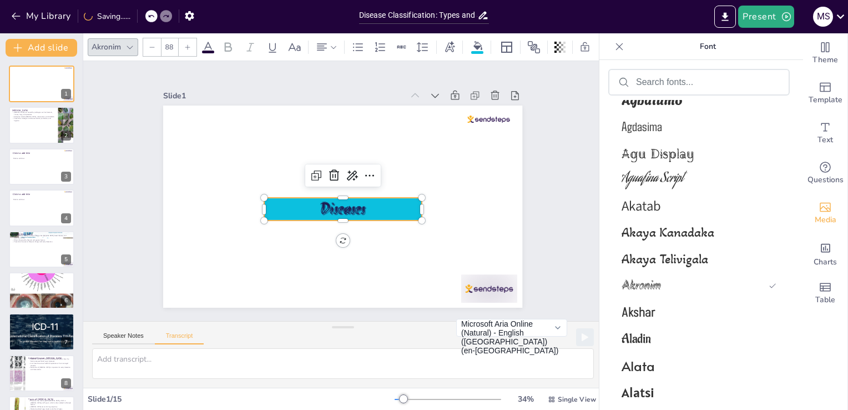
click at [187, 44] on icon at bounding box center [187, 46] width 5 height 5
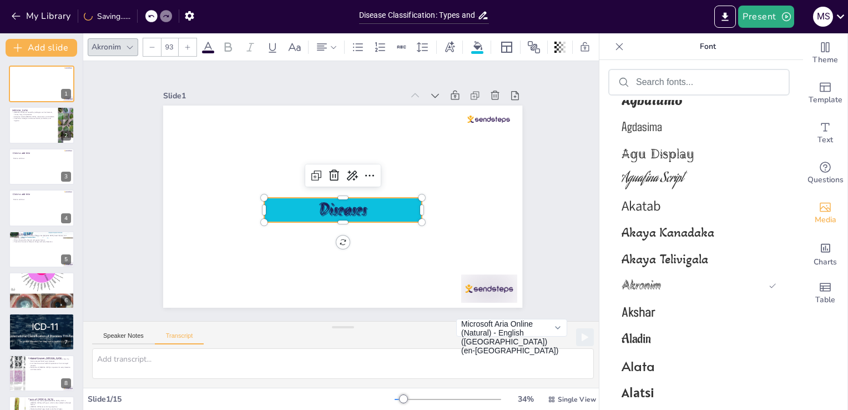
click at [187, 44] on icon at bounding box center [187, 46] width 5 height 5
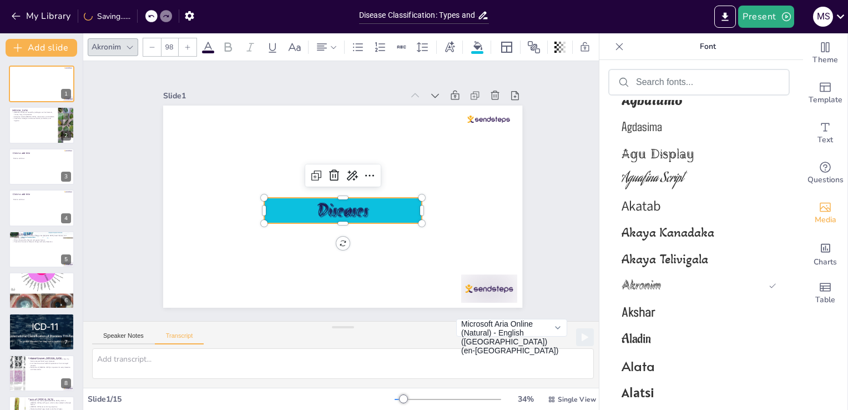
click at [187, 44] on icon at bounding box center [187, 46] width 5 height 5
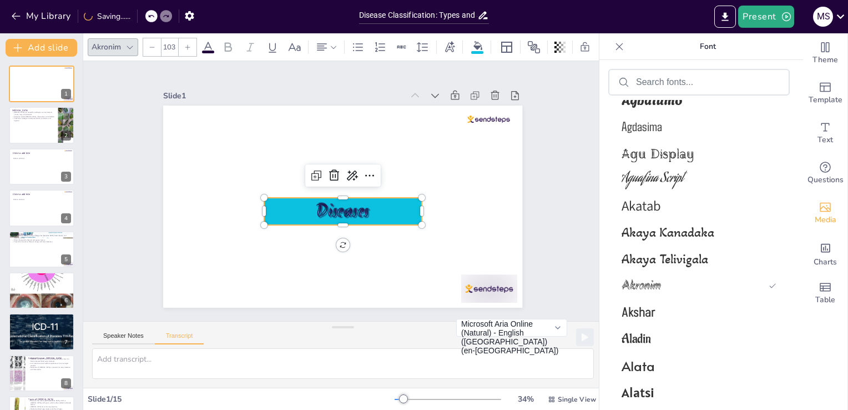
click at [187, 44] on icon at bounding box center [187, 46] width 5 height 5
type input "107"
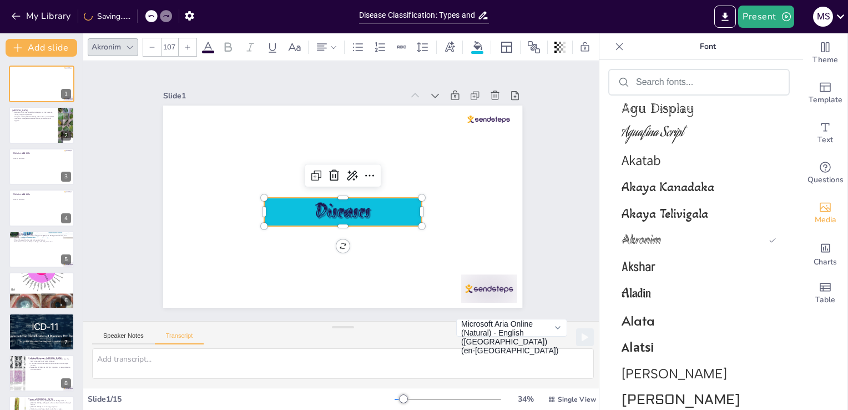
scroll to position [1047, 0]
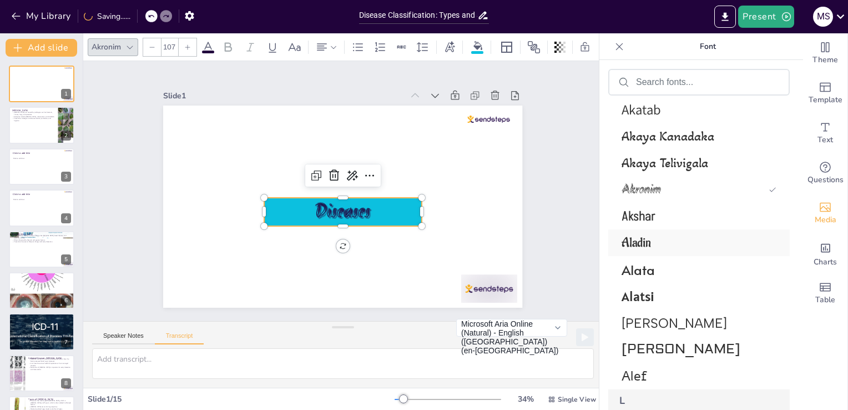
click at [709, 244] on span "Aladin" at bounding box center [697, 242] width 150 height 17
click at [669, 222] on span "Akshar" at bounding box center [697, 216] width 150 height 18
click at [664, 299] on span "Alatsi" at bounding box center [697, 296] width 150 height 17
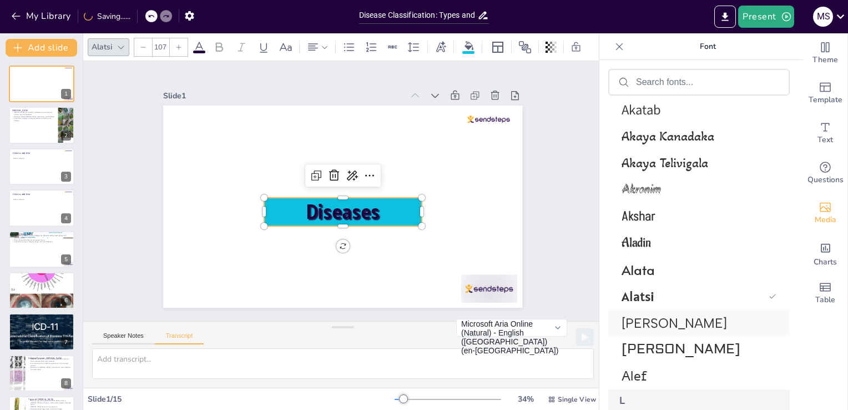
click at [661, 329] on span "[PERSON_NAME]" at bounding box center [697, 323] width 150 height 16
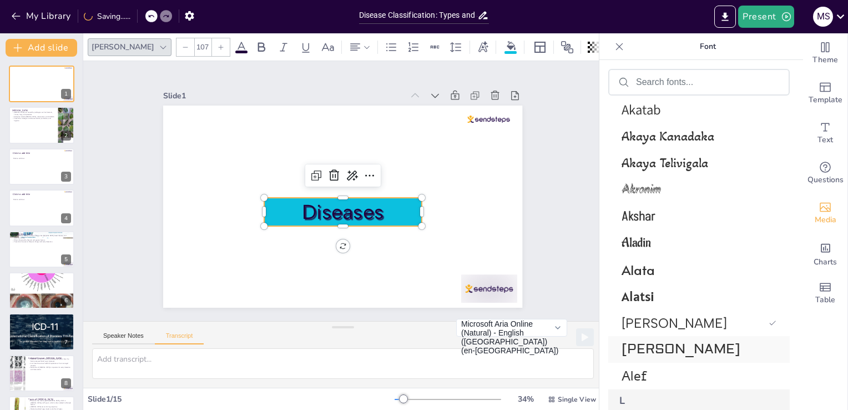
click at [649, 352] on span "[PERSON_NAME]" at bounding box center [697, 349] width 150 height 17
click at [646, 372] on span "Alef" at bounding box center [697, 376] width 150 height 18
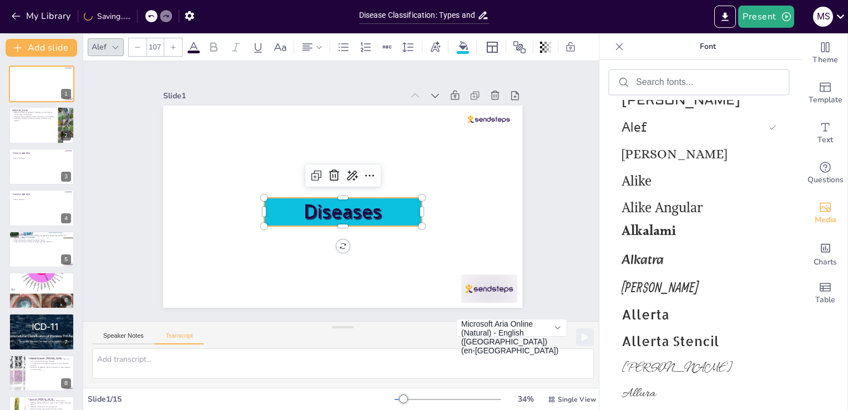
scroll to position [1289, 0]
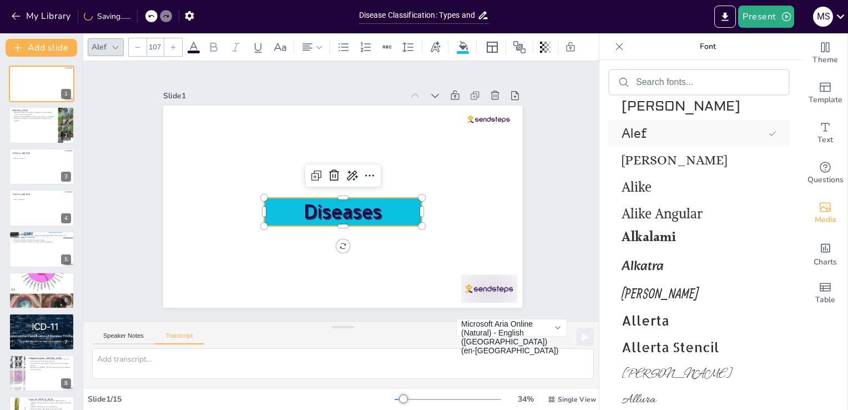
click at [702, 138] on span "Alef" at bounding box center [693, 133] width 143 height 18
click at [692, 161] on span "[PERSON_NAME]" at bounding box center [697, 160] width 150 height 16
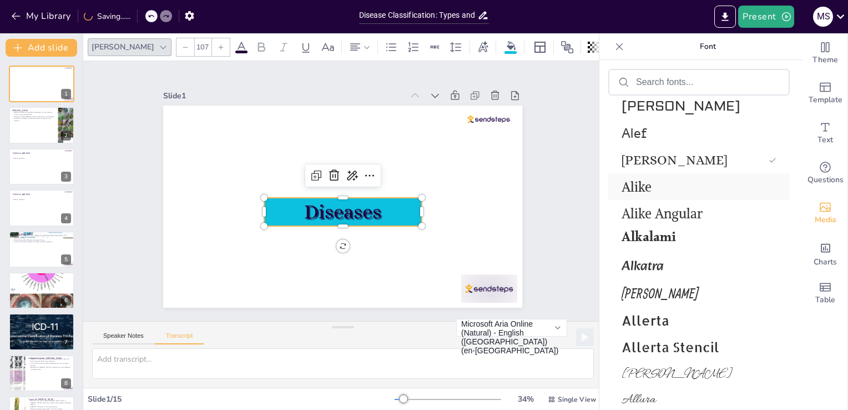
click at [678, 187] on span "Alike" at bounding box center [697, 186] width 150 height 17
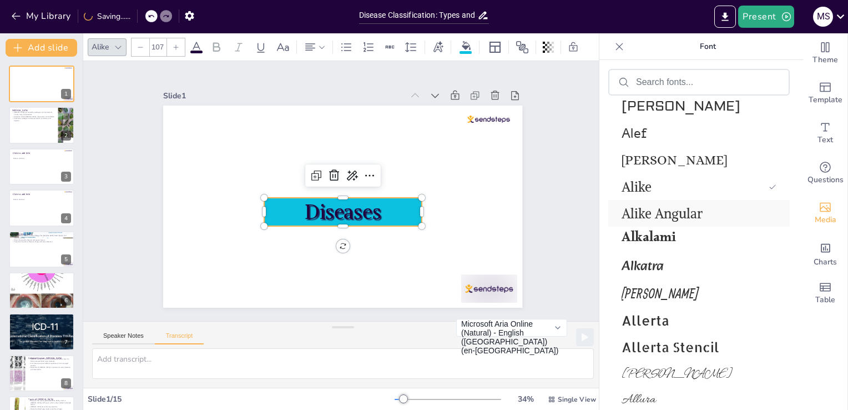
click at [662, 211] on span "Alike Angular" at bounding box center [697, 213] width 150 height 17
click at [649, 239] on span "Alkalami" at bounding box center [697, 240] width 150 height 26
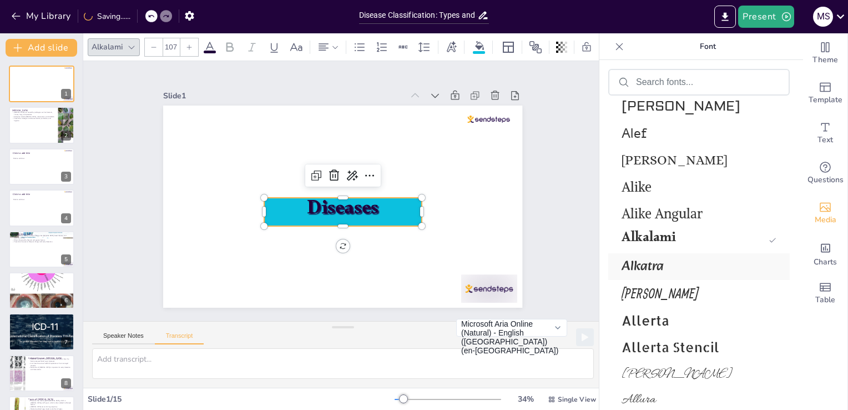
click at [641, 269] on span "Alkatra" at bounding box center [697, 266] width 150 height 22
click at [636, 291] on span "[PERSON_NAME]" at bounding box center [697, 293] width 150 height 16
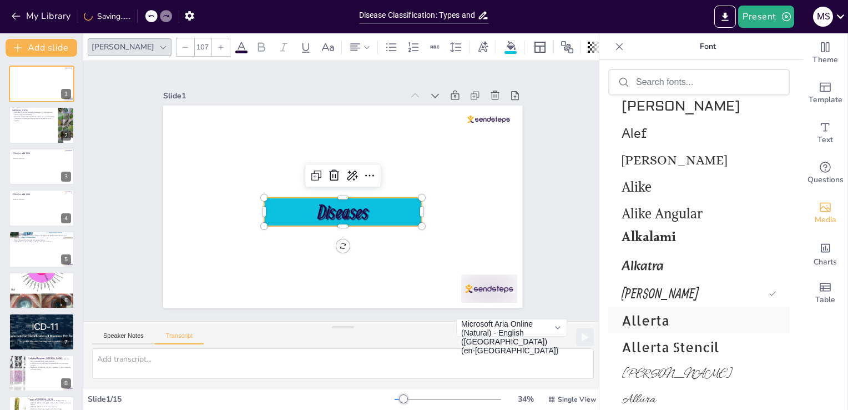
click at [632, 318] on span "Allerta" at bounding box center [697, 319] width 150 height 17
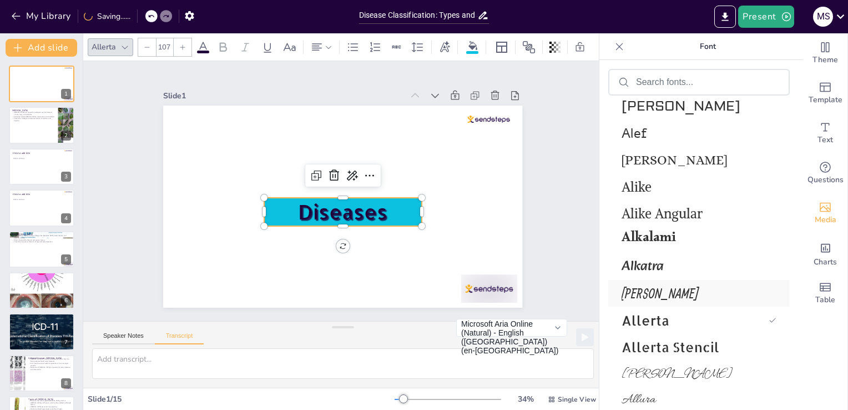
click at [636, 301] on div "[PERSON_NAME]" at bounding box center [699, 293] width 182 height 27
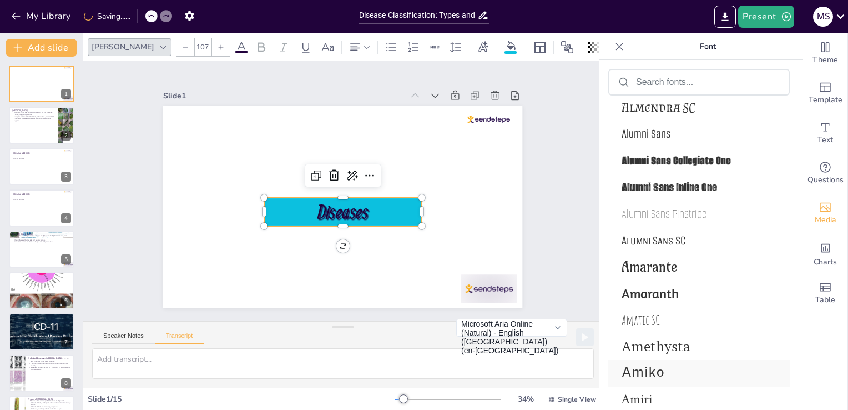
scroll to position [1682, 0]
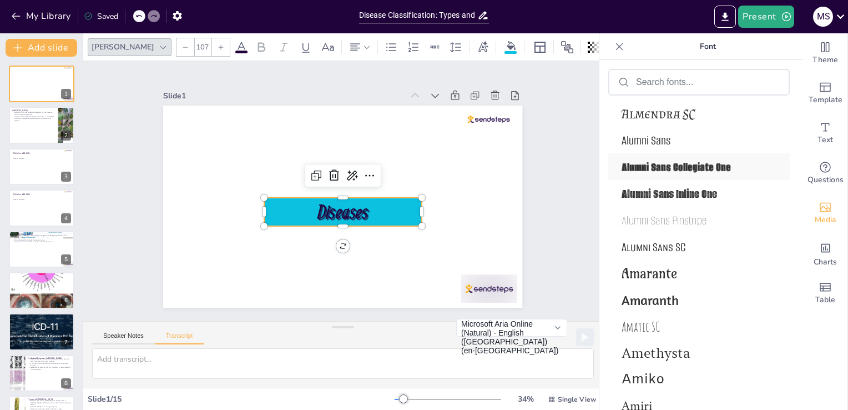
click at [660, 172] on span "Alumni Sans Collegiate One" at bounding box center [697, 167] width 150 height 16
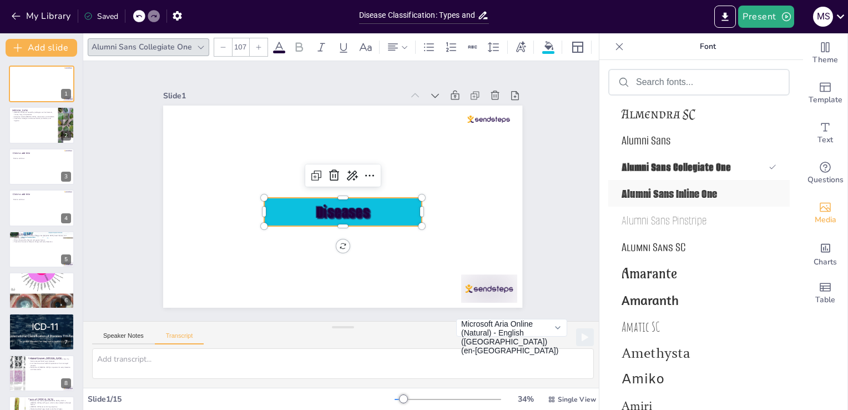
click at [652, 192] on span "Alumni Sans Inline One" at bounding box center [697, 193] width 150 height 16
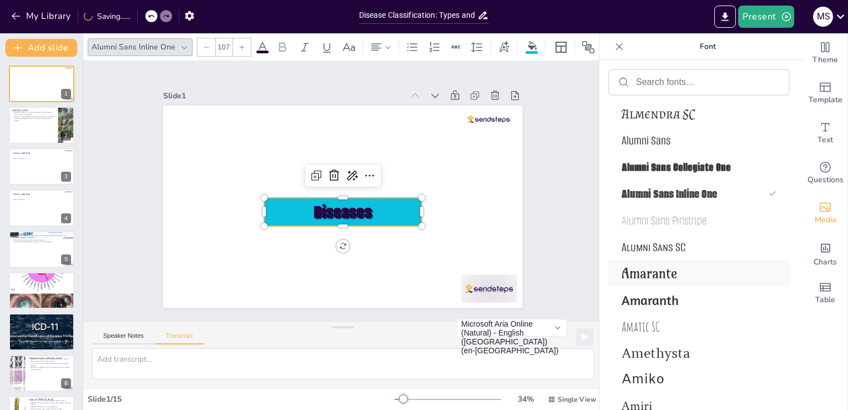
click at [634, 276] on span "Amarante" at bounding box center [697, 273] width 150 height 17
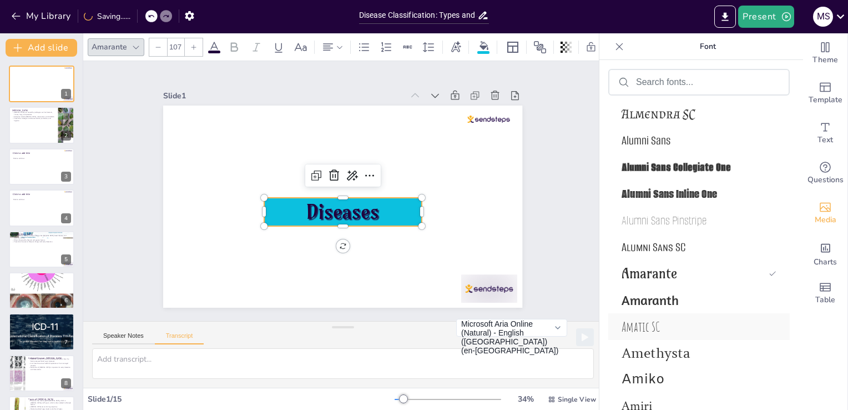
click at [640, 316] on div "Amatic SC" at bounding box center [699, 326] width 182 height 27
click at [644, 276] on span "Amarante" at bounding box center [697, 273] width 150 height 17
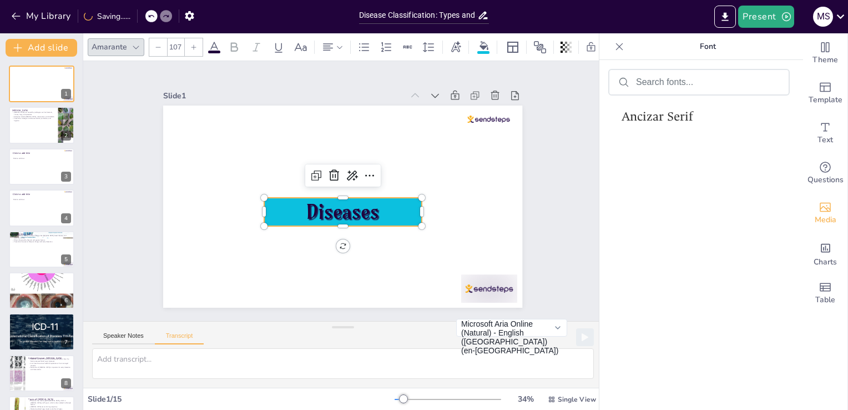
scroll to position [2110, 0]
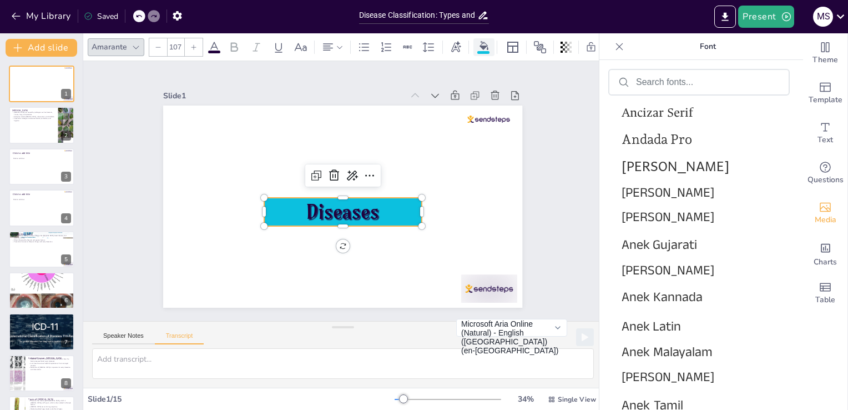
click at [476, 41] on div at bounding box center [484, 47] width 17 height 12
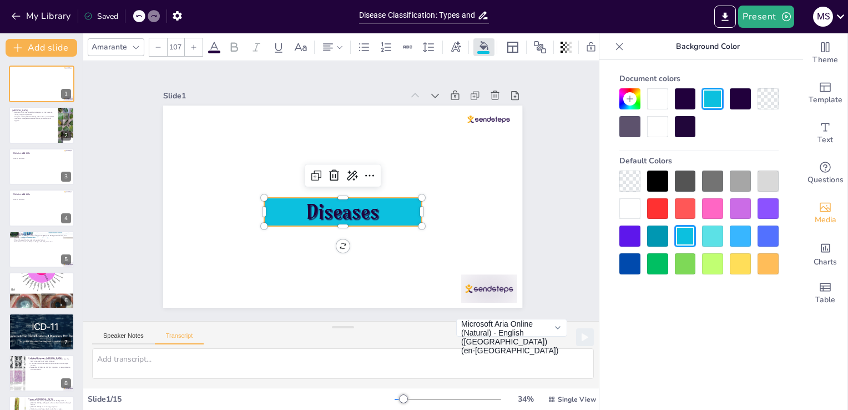
click at [695, 97] on div at bounding box center [685, 98] width 21 height 21
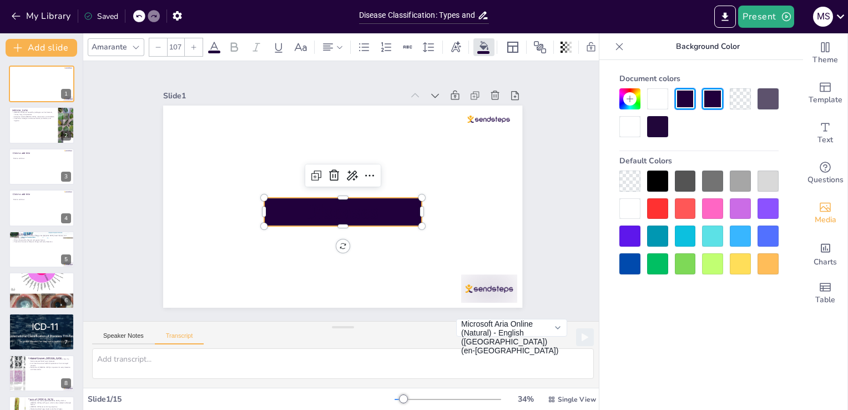
click at [689, 230] on div at bounding box center [685, 235] width 21 height 21
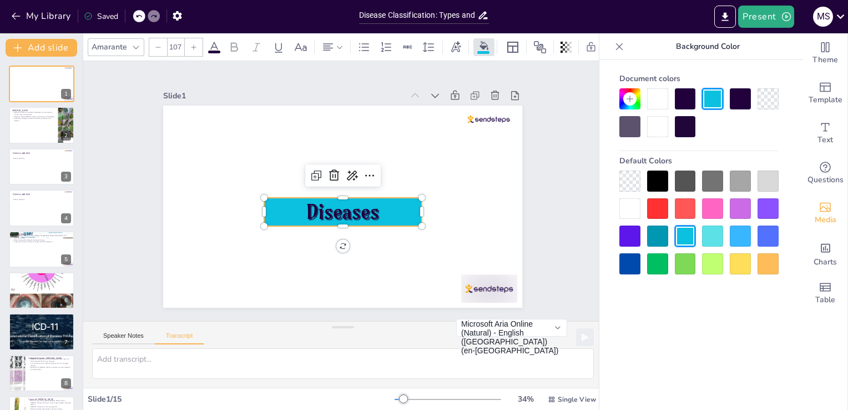
click at [718, 241] on div at bounding box center [712, 235] width 21 height 21
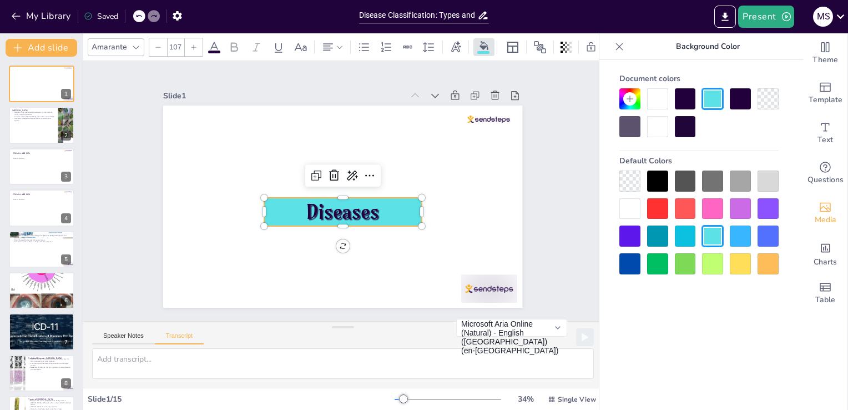
click at [735, 236] on div at bounding box center [740, 235] width 21 height 21
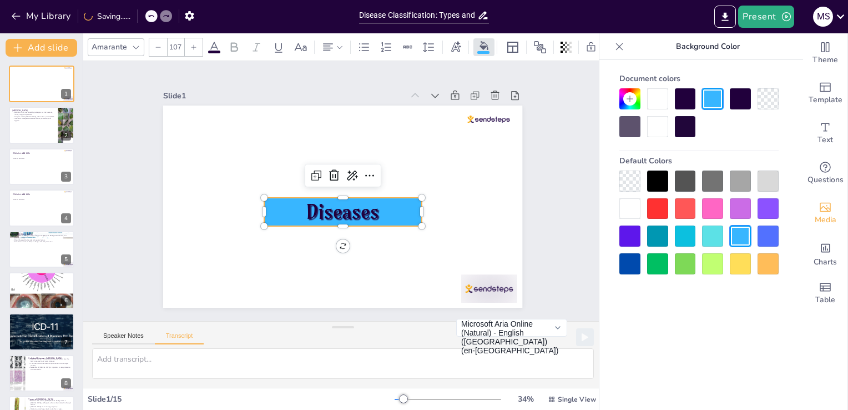
click at [768, 211] on div at bounding box center [768, 208] width 21 height 21
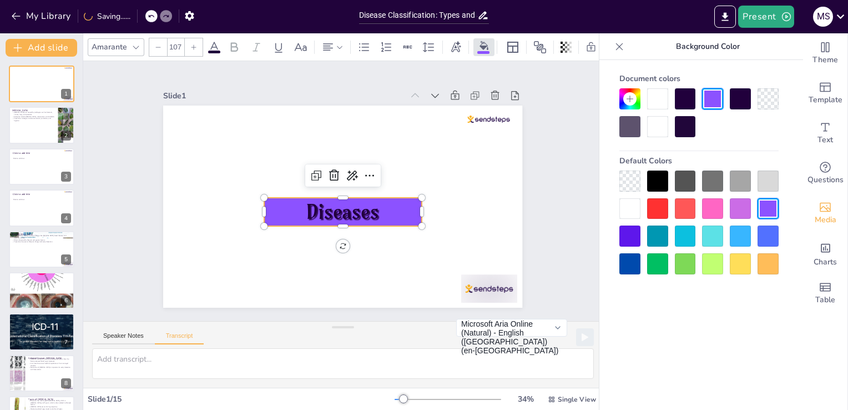
click at [769, 231] on div at bounding box center [768, 235] width 21 height 21
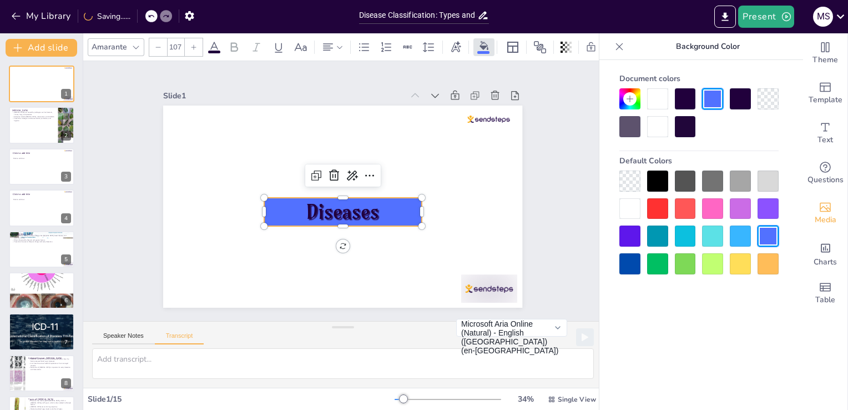
click at [703, 265] on div at bounding box center [712, 263] width 21 height 21
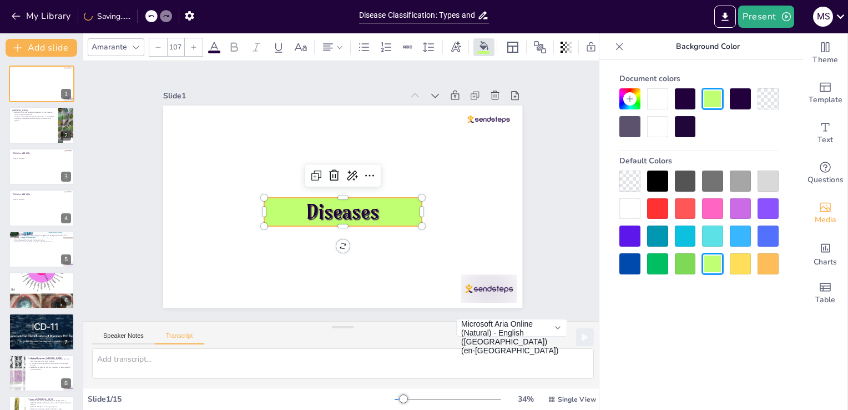
click at [679, 270] on div at bounding box center [685, 263] width 21 height 21
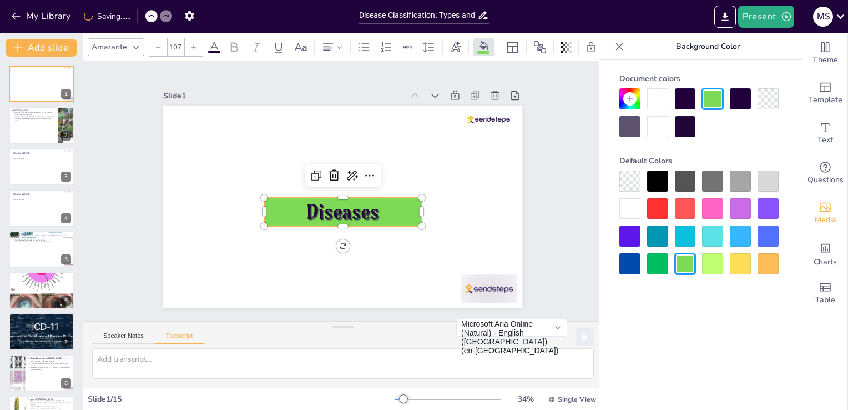
click at [742, 268] on div at bounding box center [740, 263] width 21 height 21
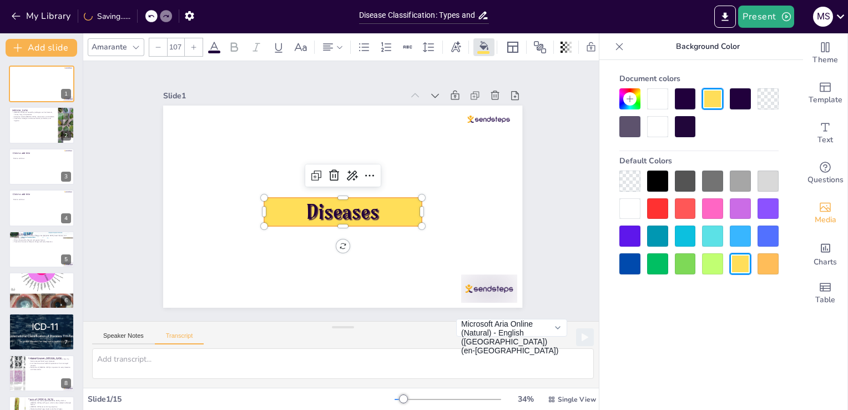
click at [626, 260] on div at bounding box center [629, 263] width 21 height 21
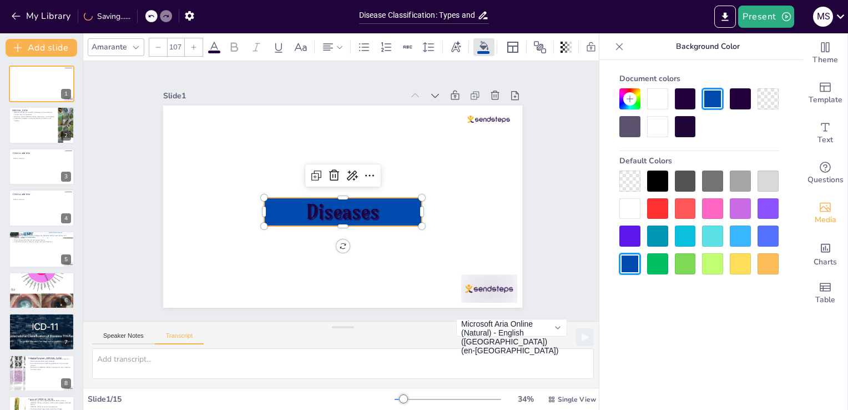
click at [633, 238] on div at bounding box center [629, 235] width 21 height 21
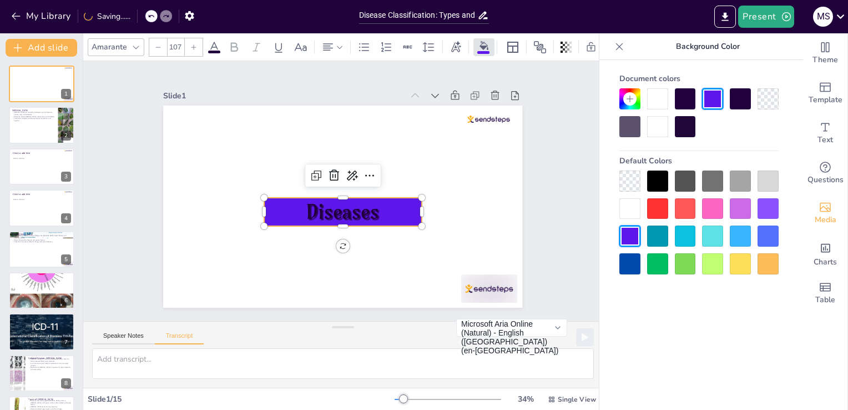
click at [647, 239] on div at bounding box center [657, 235] width 21 height 21
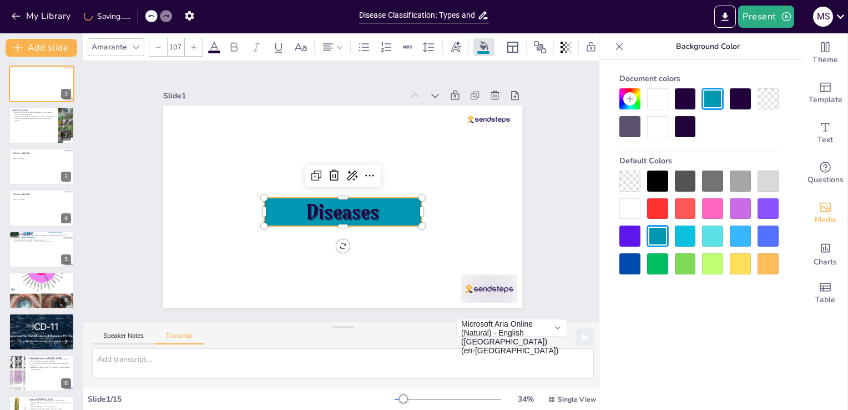
click at [664, 239] on div at bounding box center [657, 235] width 21 height 21
click at [706, 182] on div at bounding box center [712, 180] width 21 height 21
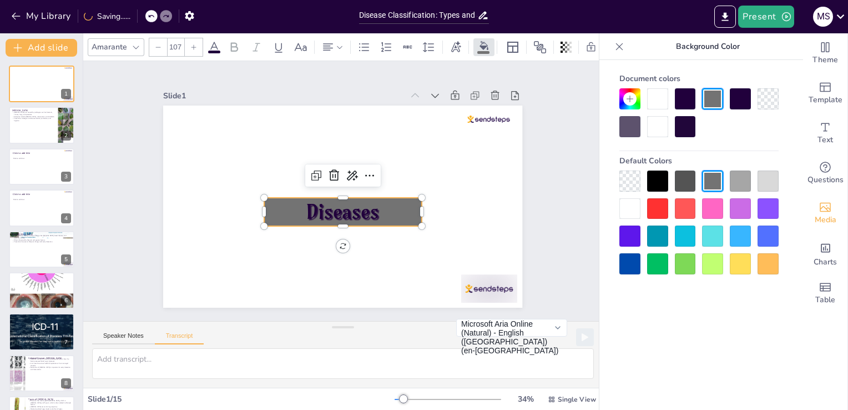
click at [743, 181] on div at bounding box center [740, 180] width 21 height 21
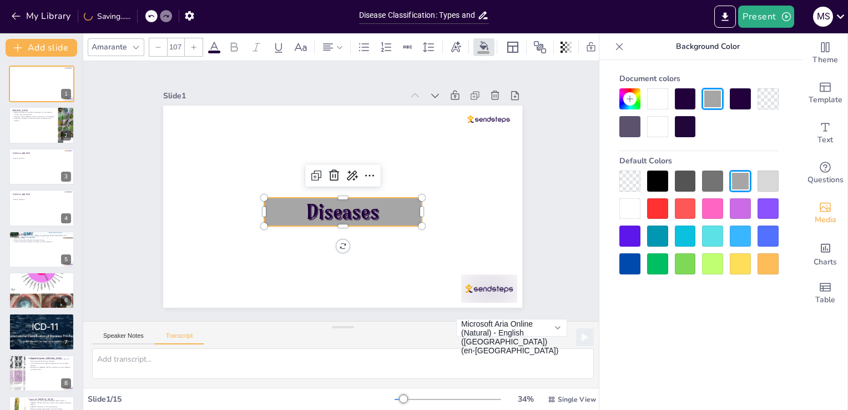
click at [762, 179] on div at bounding box center [768, 180] width 21 height 21
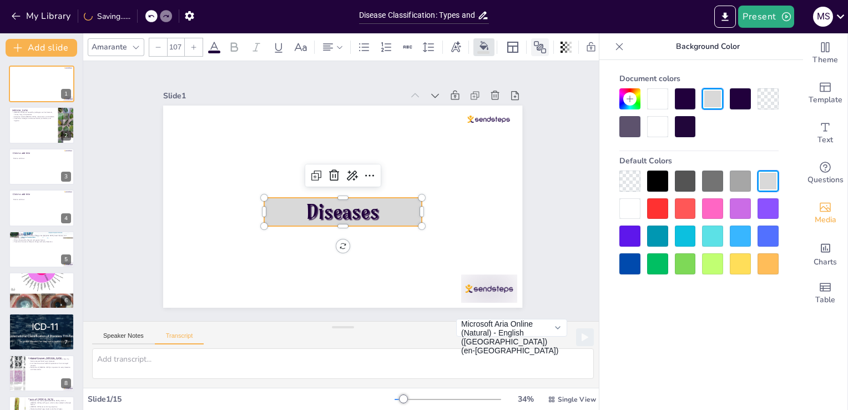
click at [536, 41] on icon at bounding box center [539, 47] width 13 height 13
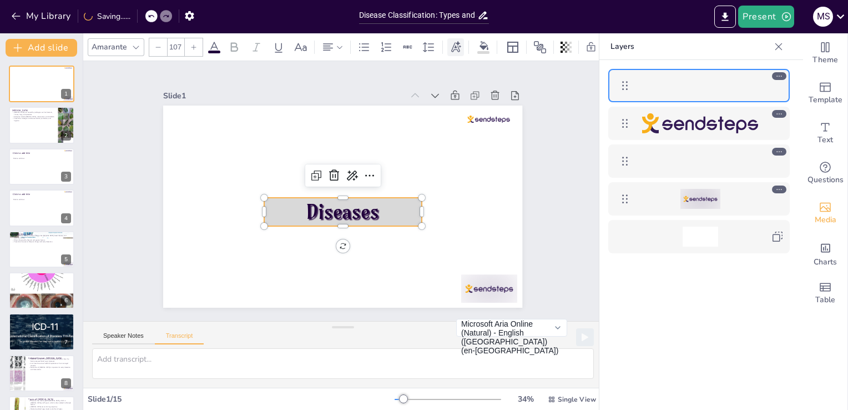
click at [455, 42] on icon at bounding box center [456, 46] width 10 height 11
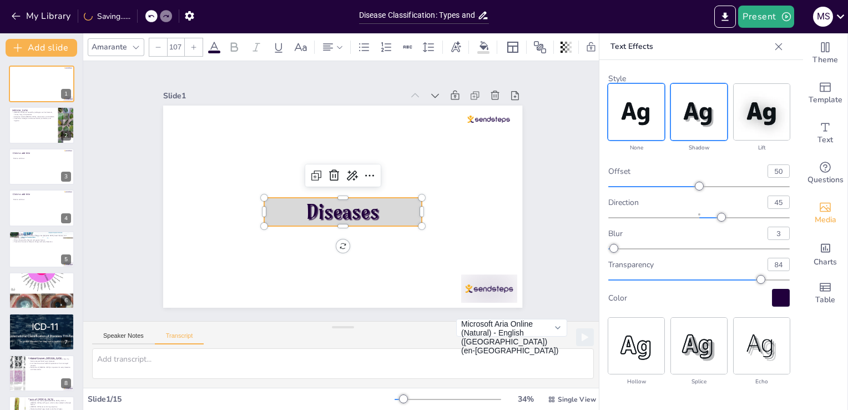
click at [638, 118] on img at bounding box center [636, 112] width 56 height 56
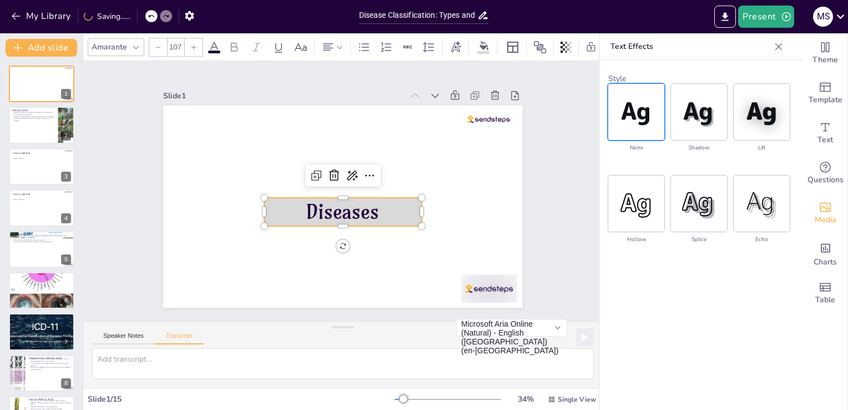
click at [132, 43] on icon at bounding box center [136, 47] width 9 height 9
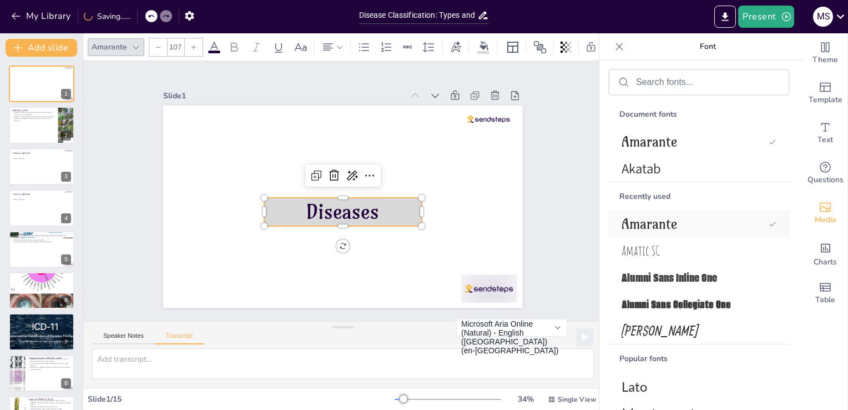
click at [684, 222] on span "Amarante" at bounding box center [693, 223] width 143 height 17
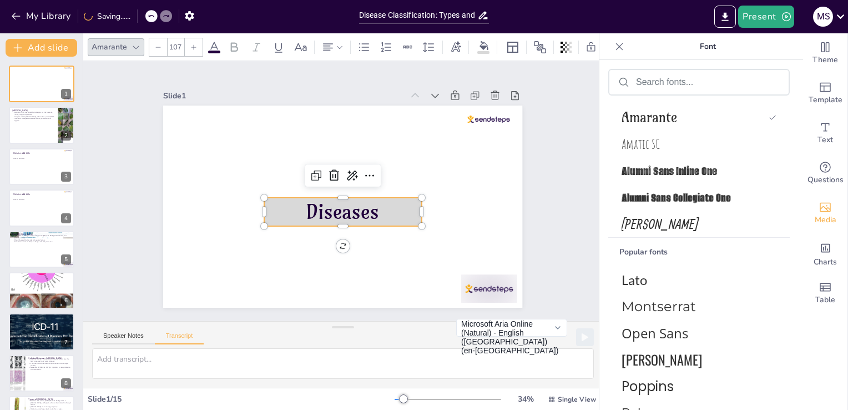
scroll to position [147, 0]
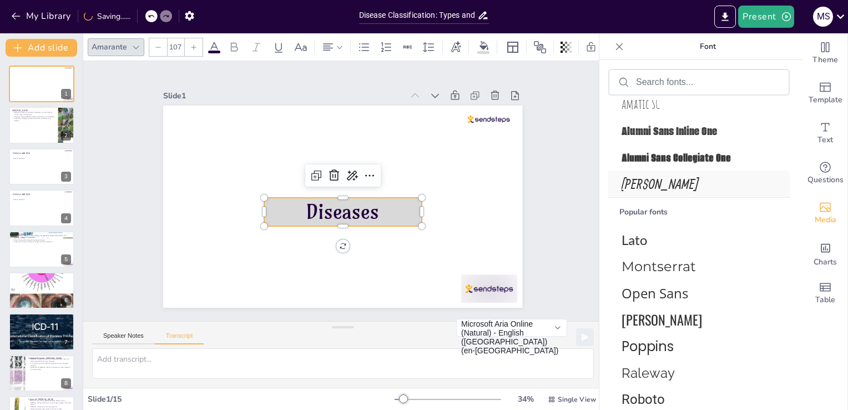
click at [712, 175] on div "[PERSON_NAME]" at bounding box center [699, 183] width 182 height 27
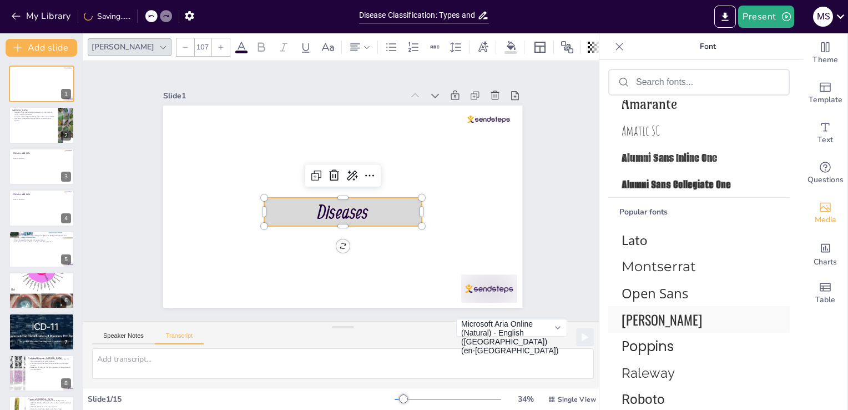
click at [696, 325] on span "[PERSON_NAME]" at bounding box center [697, 319] width 150 height 20
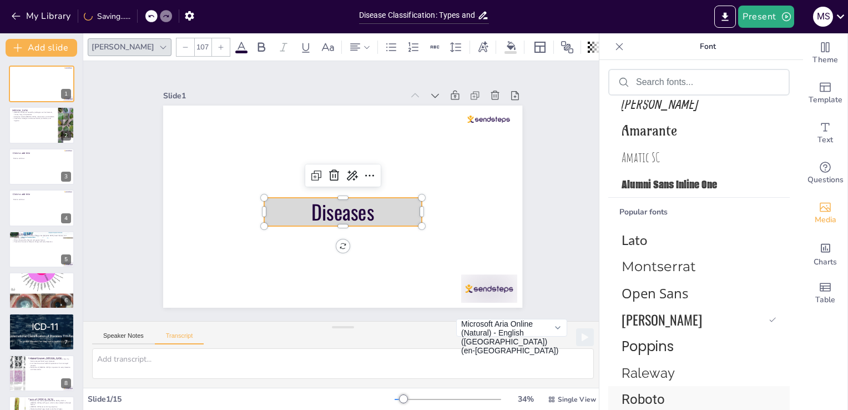
click at [677, 389] on div "Roboto" at bounding box center [699, 399] width 182 height 27
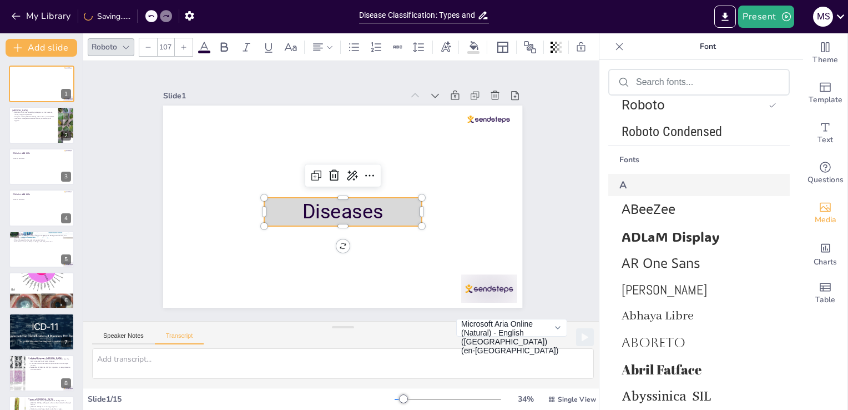
scroll to position [465, 0]
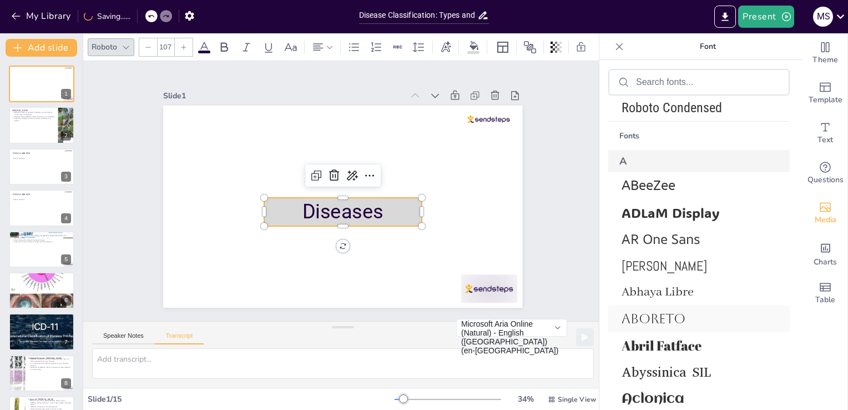
click at [679, 310] on div "Aboreto" at bounding box center [699, 318] width 182 height 27
click at [661, 269] on span "[PERSON_NAME]" at bounding box center [697, 265] width 150 height 17
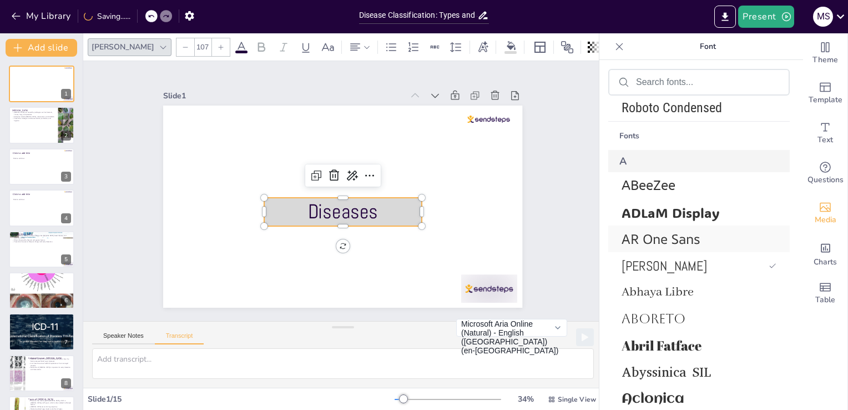
click at [658, 231] on span "AR One Sans" at bounding box center [697, 239] width 150 height 18
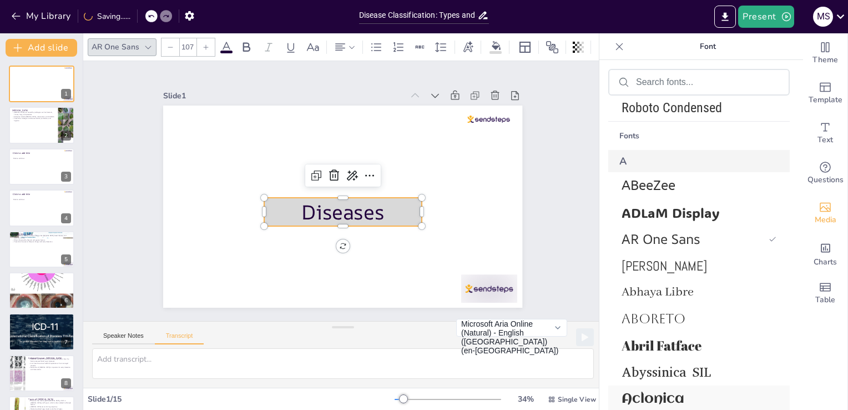
click at [684, 399] on span "Aclonica" at bounding box center [697, 398] width 150 height 15
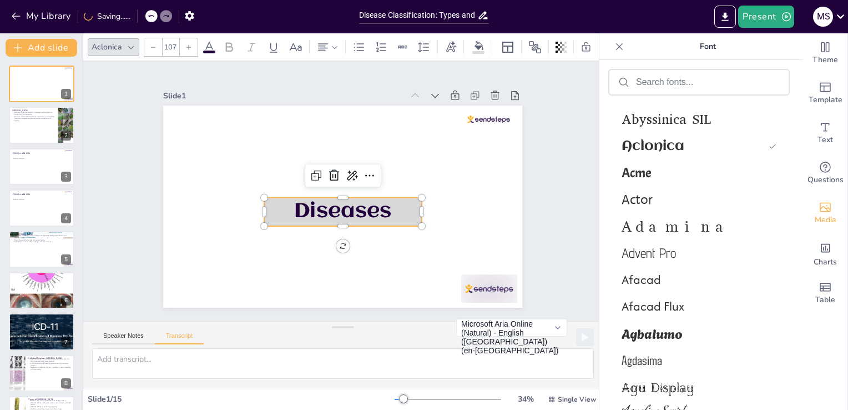
scroll to position [744, 0]
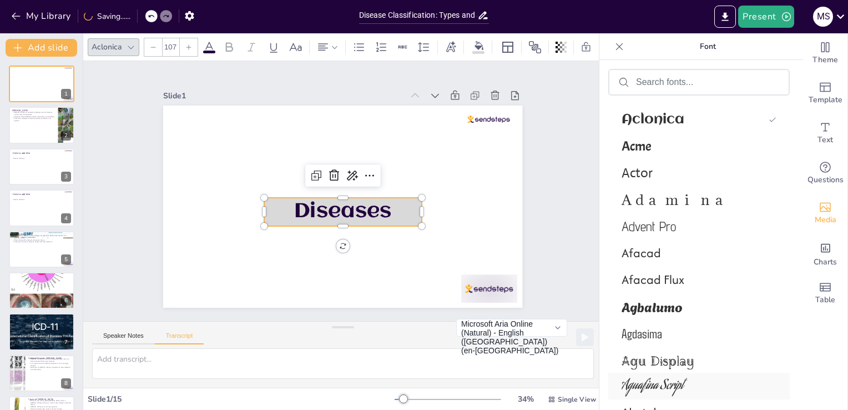
click at [690, 372] on div "Aguafina Script" at bounding box center [699, 385] width 182 height 27
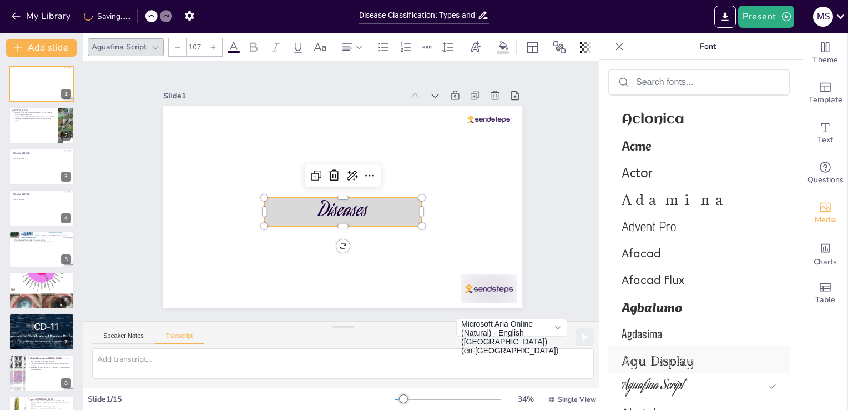
click at [684, 359] on span "Agu Display" at bounding box center [697, 359] width 150 height 20
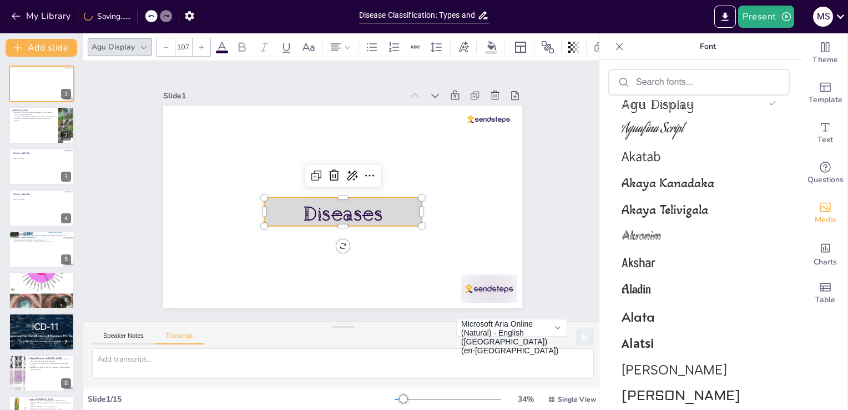
scroll to position [1036, 0]
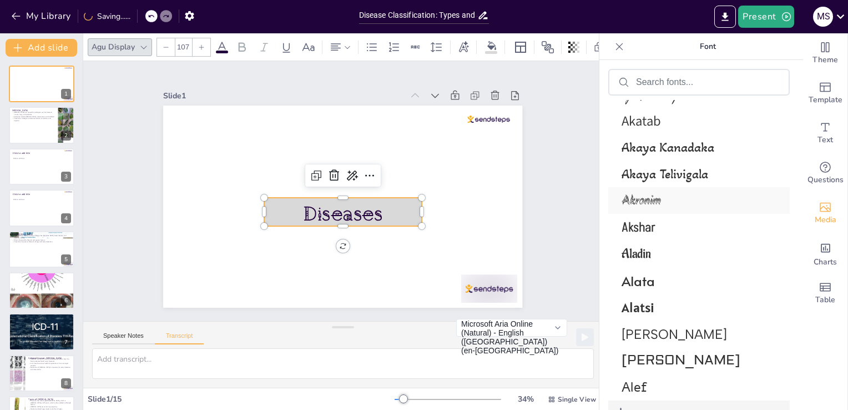
click at [687, 195] on span "Akronim" at bounding box center [697, 200] width 150 height 19
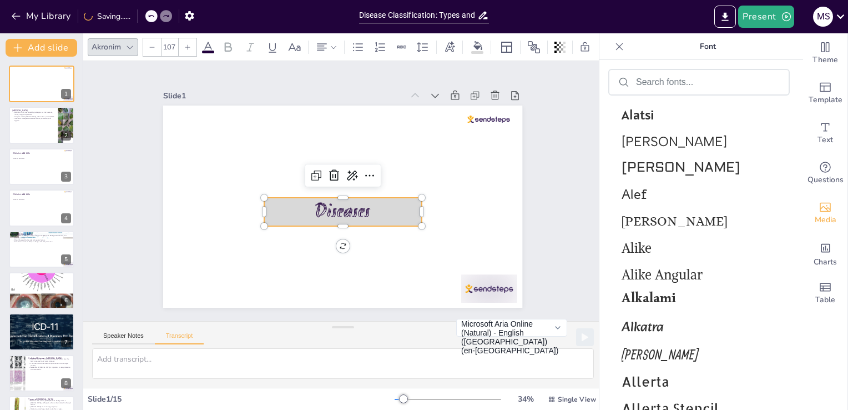
scroll to position [1304, 0]
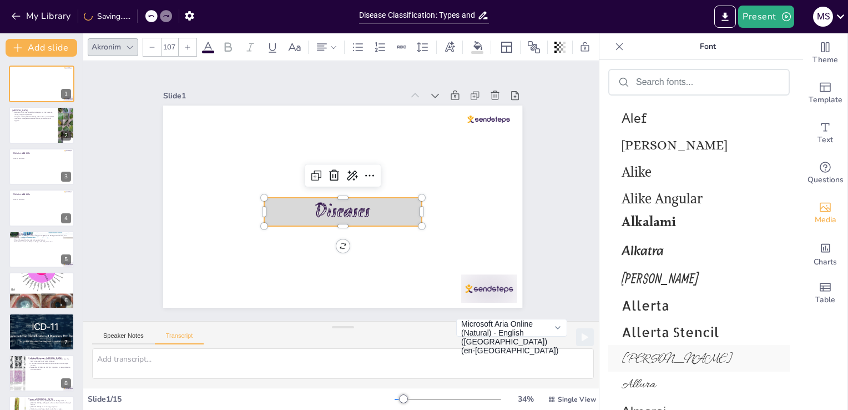
click at [693, 364] on span "[PERSON_NAME]" at bounding box center [697, 358] width 150 height 17
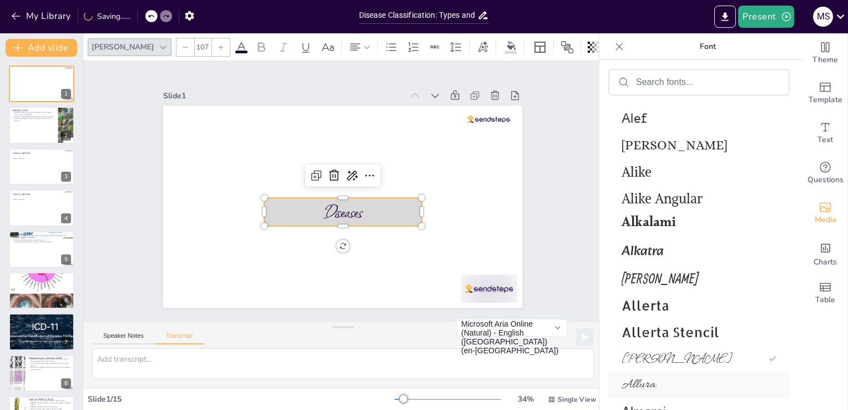
click at [677, 379] on span "Allura" at bounding box center [697, 384] width 150 height 17
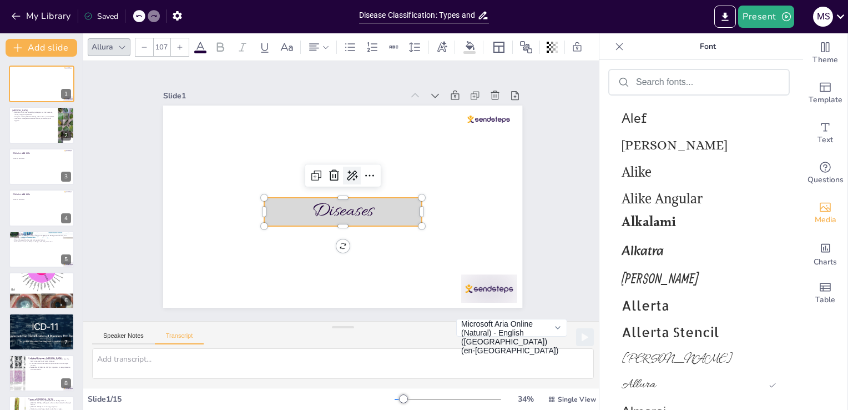
click at [347, 170] on icon at bounding box center [352, 175] width 11 height 10
click at [362, 191] on div "AI powered" at bounding box center [390, 189] width 102 height 11
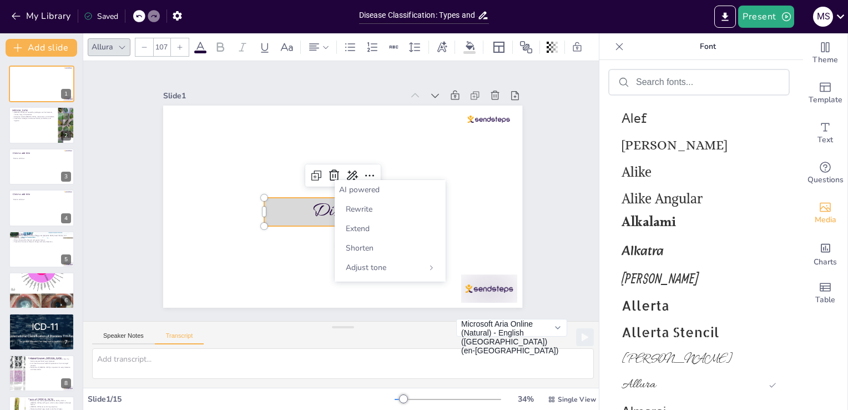
click at [362, 191] on div "AI powered" at bounding box center [390, 189] width 102 height 11
click at [434, 266] on icon at bounding box center [431, 267] width 7 height 7
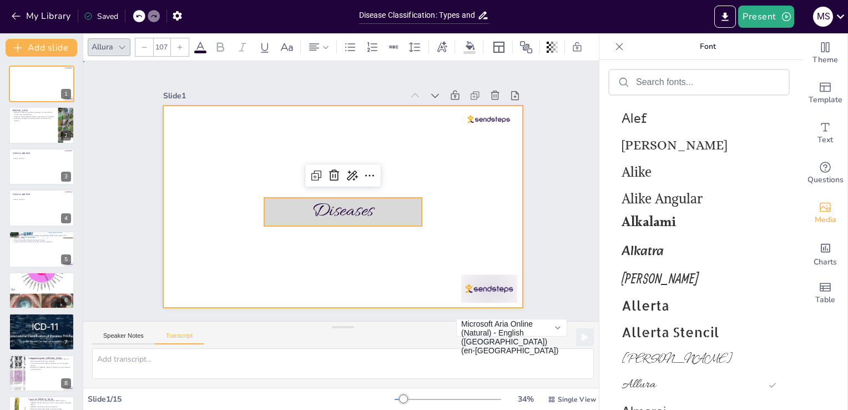
click at [466, 190] on div at bounding box center [338, 176] width 404 height 304
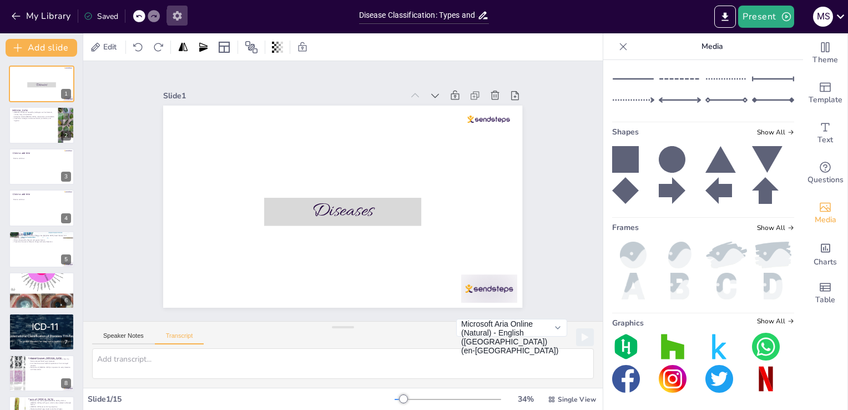
click at [172, 16] on icon "button" at bounding box center [178, 16] width 12 height 12
click at [182, 47] on icon at bounding box center [183, 46] width 9 height 8
click at [206, 45] on icon at bounding box center [203, 46] width 8 height 9
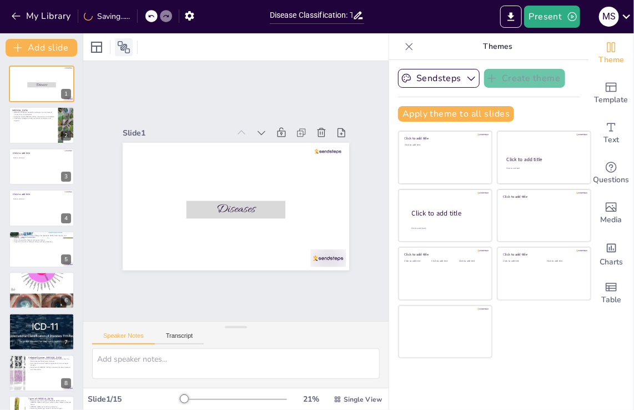
click at [124, 47] on icon at bounding box center [124, 47] width 12 height 12
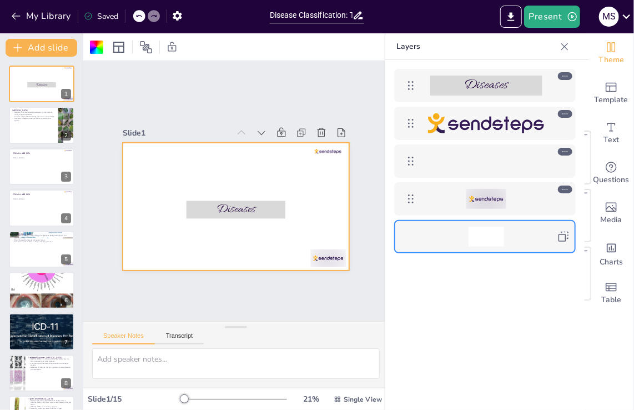
click at [563, 239] on icon at bounding box center [563, 236] width 10 height 10
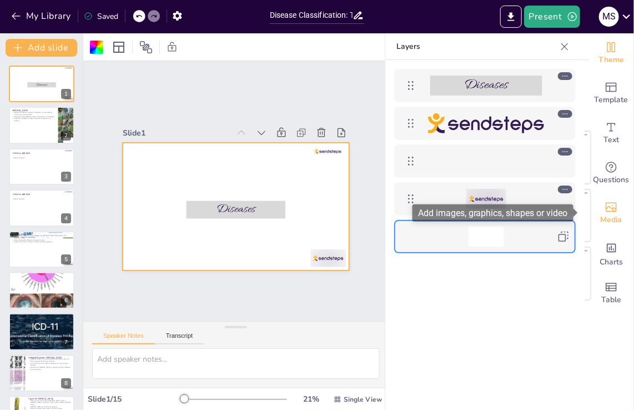
click at [604, 207] on icon "Add images, graphics, shapes or video" at bounding box center [610, 206] width 13 height 13
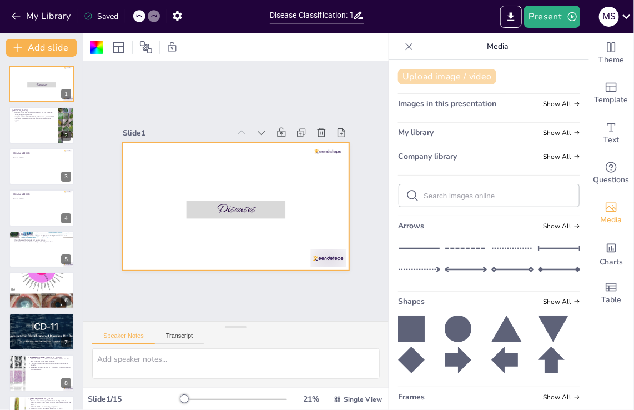
click at [456, 80] on button "Upload image / video" at bounding box center [447, 77] width 98 height 16
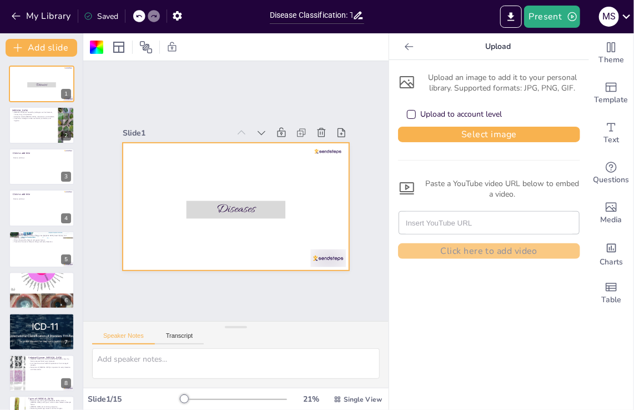
click at [409, 114] on div "Upload to account level" at bounding box center [412, 115] width 6 height 6
click at [419, 143] on div "Upload an image to add it to your personal library. Supported formats: JPG, PNG…" at bounding box center [489, 164] width 182 height 190
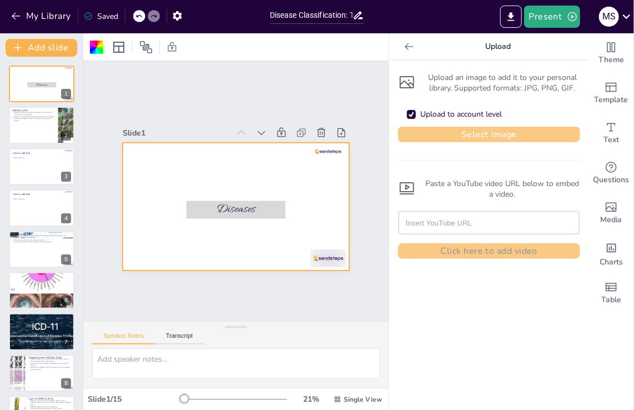
click at [422, 134] on button "Select image" at bounding box center [489, 135] width 182 height 16
click at [468, 134] on button "Select image" at bounding box center [489, 135] width 182 height 16
click at [407, 114] on div "Upload to account level" at bounding box center [411, 114] width 9 height 9
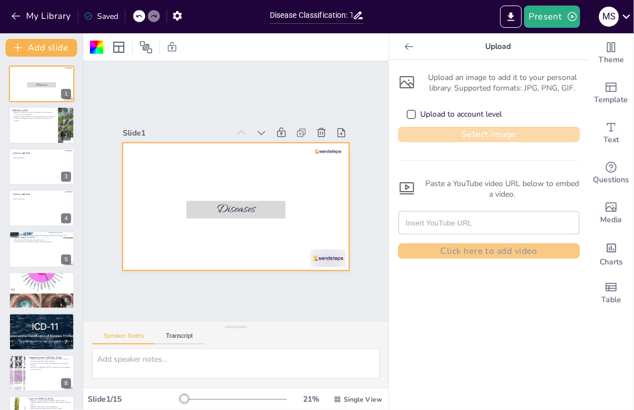
click at [457, 133] on button "Select image" at bounding box center [489, 135] width 182 height 16
click at [400, 79] on icon at bounding box center [407, 82] width 14 height 12
click at [542, 85] on div "Upload an image to add it to your personal library. Supported formats: JPG, PNG…" at bounding box center [489, 82] width 182 height 21
click at [505, 137] on button "Select image" at bounding box center [489, 135] width 182 height 16
click at [97, 44] on div at bounding box center [96, 47] width 13 height 13
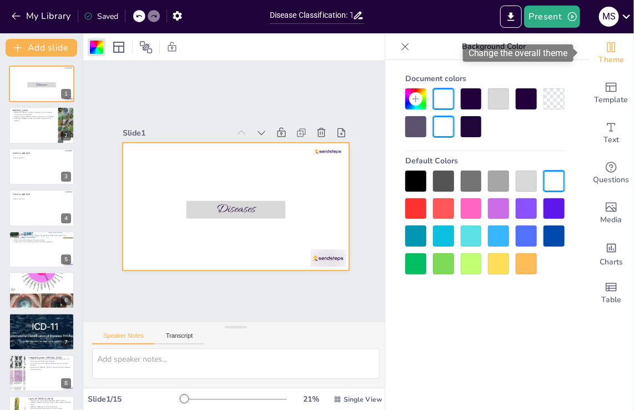
click at [607, 47] on icon "Change the overall theme" at bounding box center [611, 47] width 8 height 10
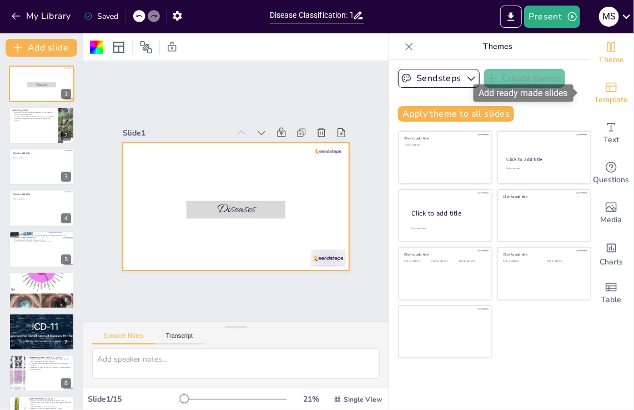
click at [608, 93] on icon "Add ready made slides" at bounding box center [610, 86] width 13 height 13
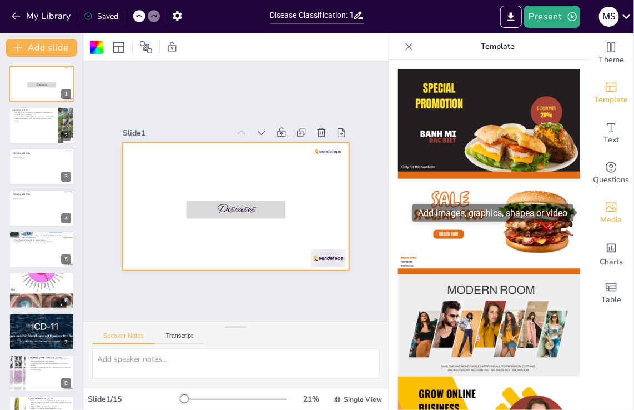
click at [606, 209] on icon "Add images, graphics, shapes or video" at bounding box center [611, 207] width 11 height 9
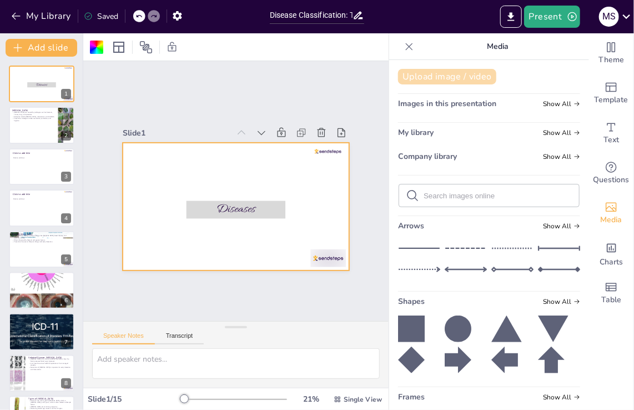
click at [452, 80] on button "Upload image / video" at bounding box center [447, 77] width 98 height 16
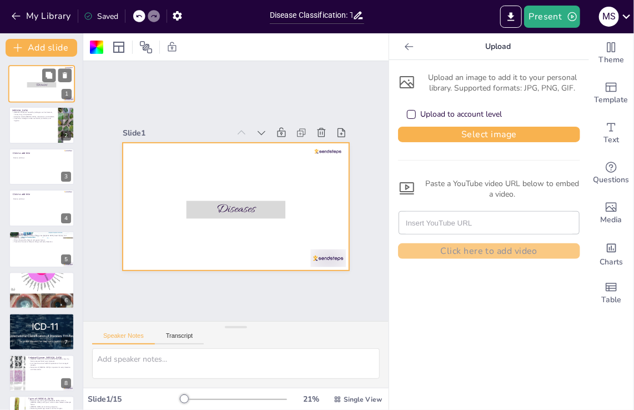
click at [52, 95] on div at bounding box center [41, 84] width 67 height 38
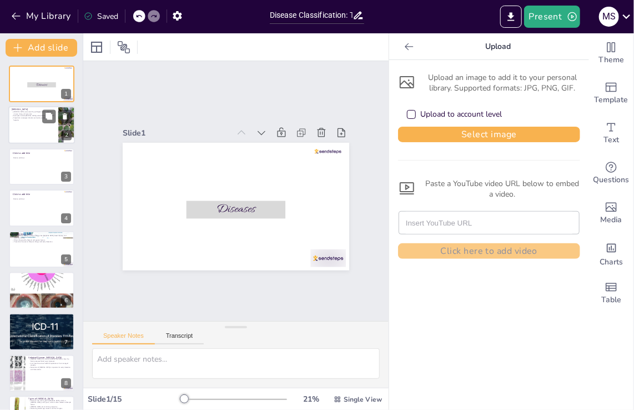
click at [20, 131] on div at bounding box center [41, 126] width 67 height 38
type textarea "[MEDICAL_DATA] are a major concern in public health. Understanding the pathogen…"
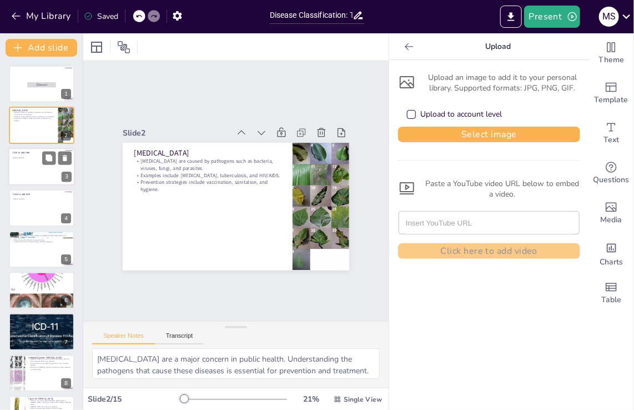
click at [36, 169] on div at bounding box center [41, 167] width 67 height 38
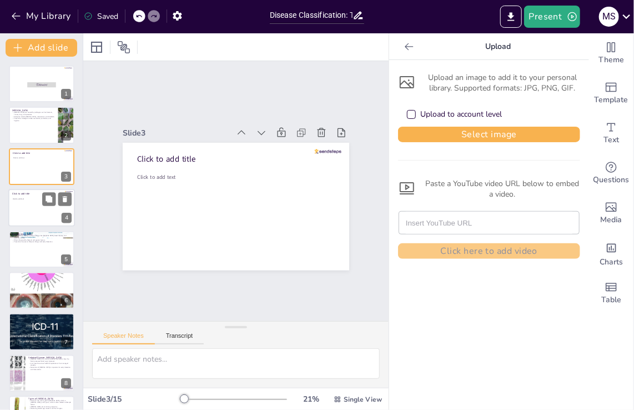
click at [34, 209] on div at bounding box center [41, 208] width 67 height 38
click at [65, 155] on icon at bounding box center [65, 158] width 4 height 6
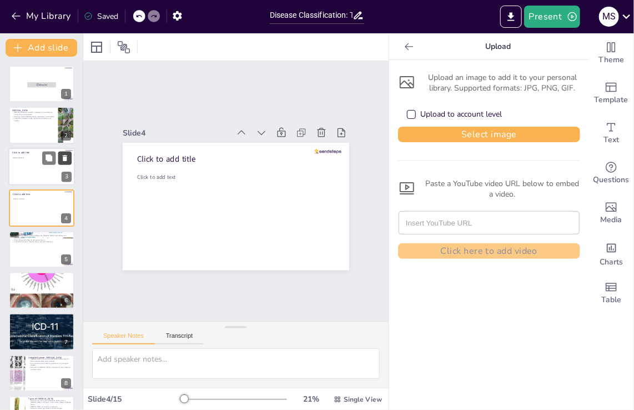
type textarea "Non-infectious diseases represent a significant burden on healthcare systems. U…"
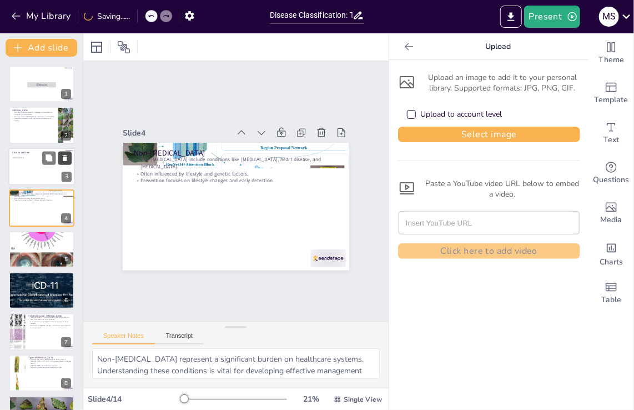
click at [64, 156] on icon at bounding box center [65, 158] width 4 height 6
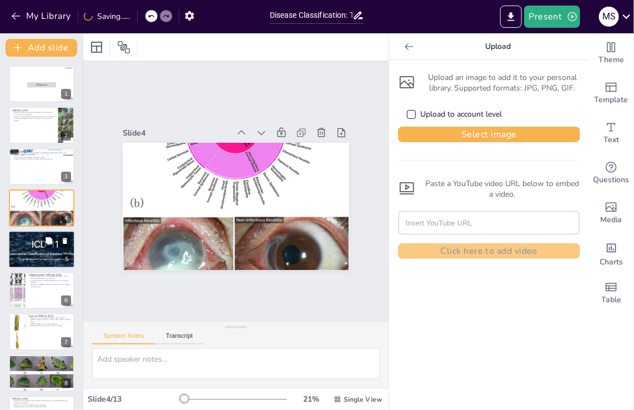
click at [38, 241] on div at bounding box center [41, 249] width 116 height 38
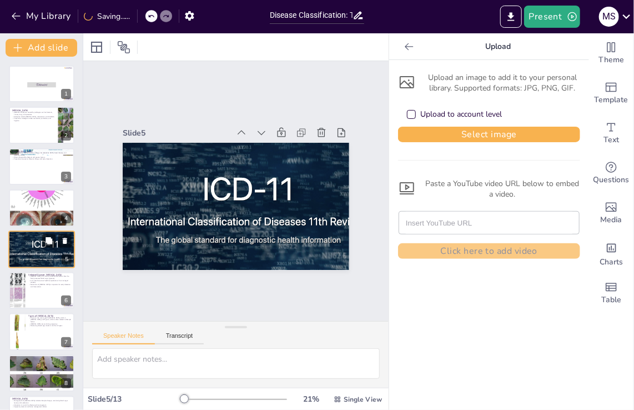
scroll to position [16, 0]
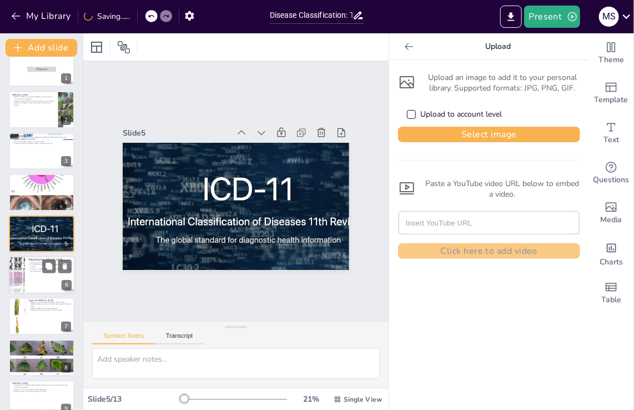
click at [32, 265] on p "It can lead to serious health complications if not managed properly." at bounding box center [49, 266] width 43 height 4
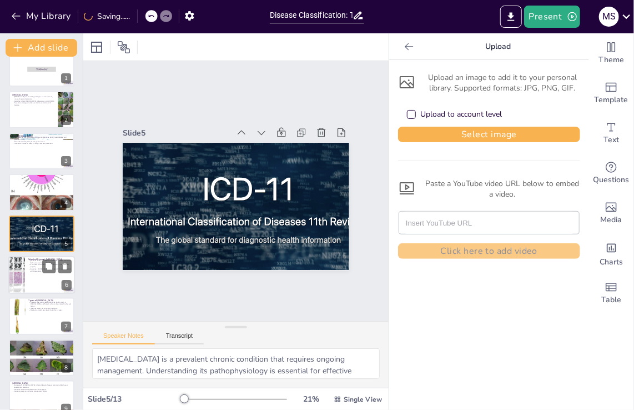
scroll to position [57, 0]
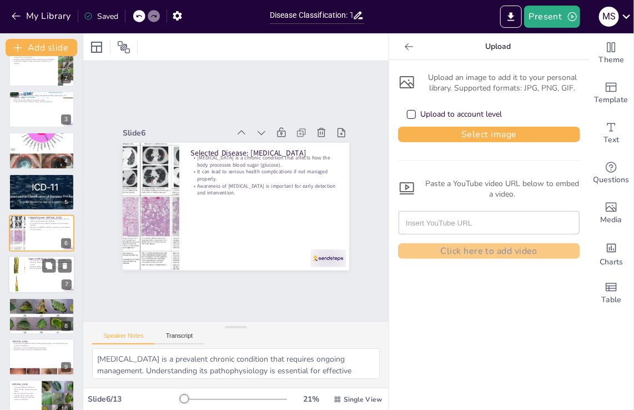
click at [32, 285] on div at bounding box center [41, 275] width 67 height 38
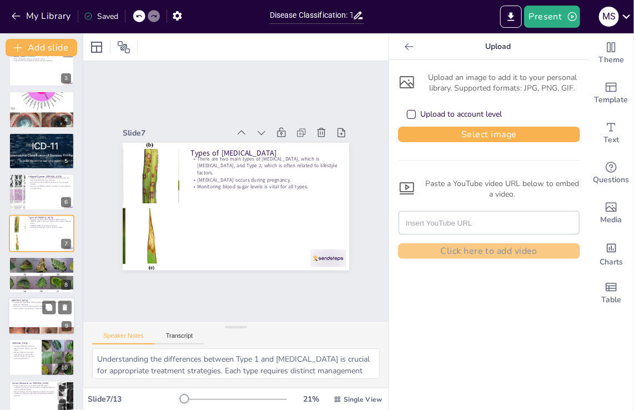
click at [34, 315] on div at bounding box center [41, 316] width 67 height 38
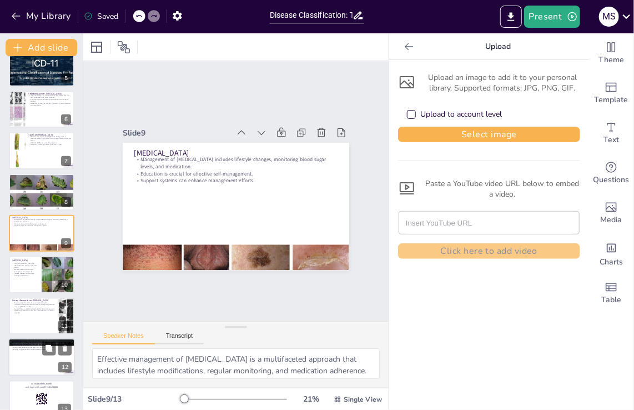
click at [38, 347] on p "Continued education and research are vital for advancements." at bounding box center [42, 347] width 60 height 2
type textarea "A comprehensive understanding of disease classifications and specific condition…"
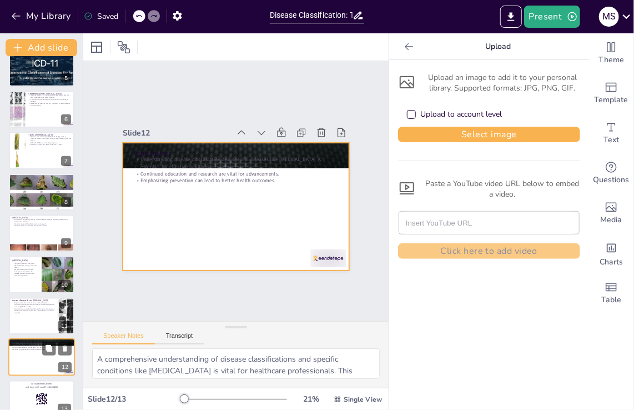
scroll to position [197, 0]
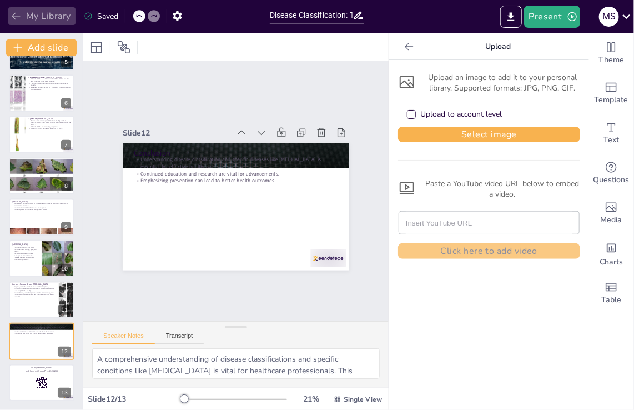
click at [17, 14] on icon "button" at bounding box center [16, 16] width 11 height 11
